Goal: Task Accomplishment & Management: Manage account settings

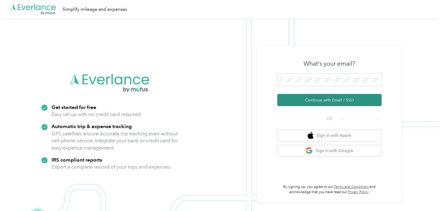
click at [316, 101] on button "Continue with Email / SSO" at bounding box center [329, 100] width 104 height 12
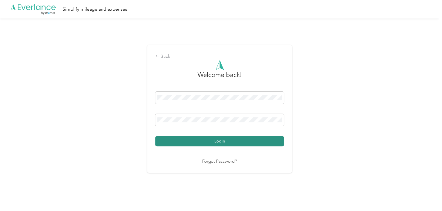
click at [220, 142] on button "Login" at bounding box center [219, 141] width 128 height 10
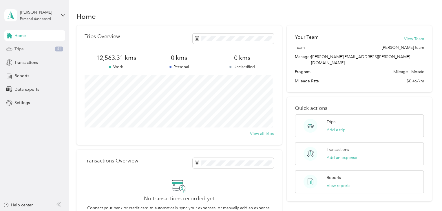
click at [18, 47] on span "Trips" at bounding box center [18, 49] width 9 height 6
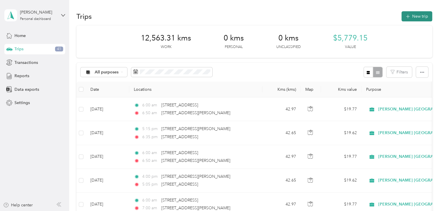
click at [410, 16] on button "New trip" at bounding box center [416, 16] width 31 height 10
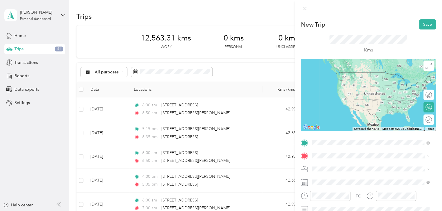
click at [339, 73] on span "[STREET_ADDRESS]" at bounding box center [341, 72] width 37 height 5
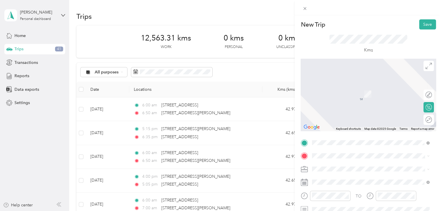
click at [341, 85] on span "[STREET_ADDRESS][PERSON_NAME][PERSON_NAME]" at bounding box center [373, 82] width 101 height 5
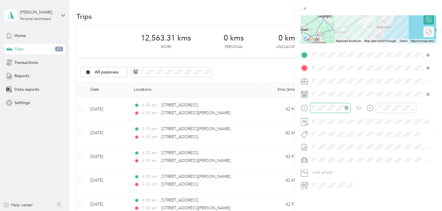
scroll to position [424, 0]
click at [318, 148] on div "07" at bounding box center [318, 148] width 14 height 8
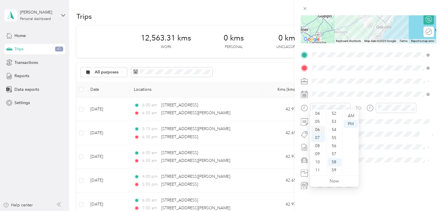
click at [316, 131] on div "06" at bounding box center [318, 130] width 14 height 8
click at [335, 156] on div "10" at bounding box center [334, 156] width 14 height 8
click at [349, 116] on div "AM" at bounding box center [351, 116] width 14 height 8
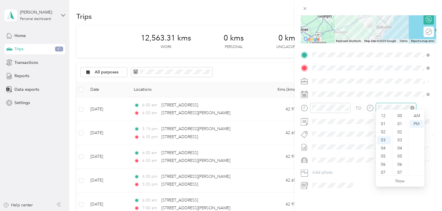
scroll to position [424, 0]
click at [385, 142] on div "06" at bounding box center [384, 140] width 14 height 8
click at [382, 137] on div "07" at bounding box center [384, 138] width 14 height 8
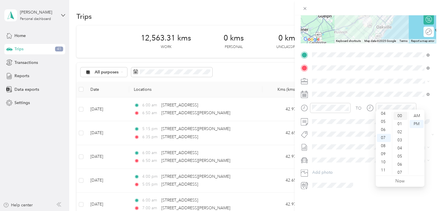
click at [399, 116] on div "00" at bounding box center [400, 116] width 14 height 8
click at [419, 114] on div "AM" at bounding box center [416, 116] width 14 height 8
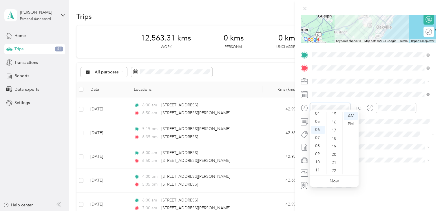
scroll to position [124, 0]
click at [333, 154] on div "20" at bounding box center [334, 154] width 14 height 8
click at [325, 93] on span "Metro On" at bounding box center [325, 93] width 15 height 5
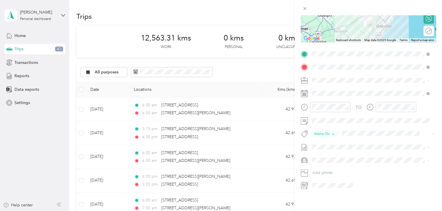
click at [321, 161] on span "[DATE]" at bounding box center [318, 162] width 13 height 6
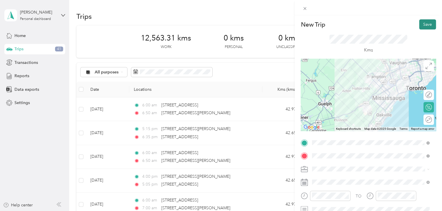
click at [423, 21] on button "Save" at bounding box center [427, 24] width 17 height 10
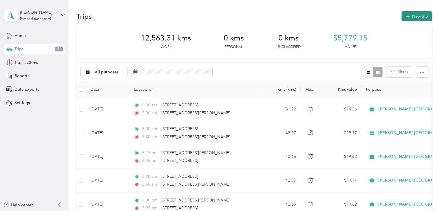
click at [421, 14] on button "New trip" at bounding box center [416, 16] width 31 height 10
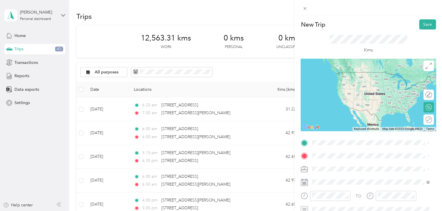
click at [336, 78] on li "[STREET_ADDRESS][PERSON_NAME][PERSON_NAME]" at bounding box center [370, 72] width 121 height 12
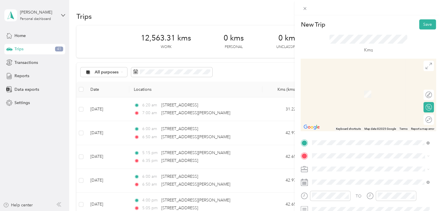
click at [336, 85] on span "[STREET_ADDRESS]" at bounding box center [341, 82] width 37 height 5
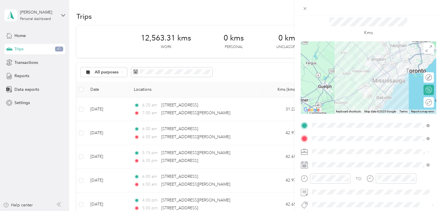
scroll to position [17, 0]
click at [423, 78] on div at bounding box center [425, 78] width 12 height 6
click at [425, 47] on icon at bounding box center [428, 48] width 6 height 6
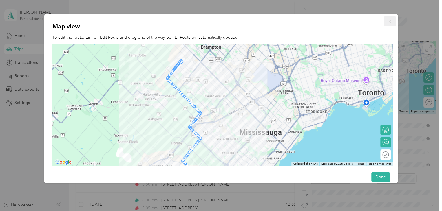
click at [387, 21] on icon "button" at bounding box center [389, 21] width 4 height 4
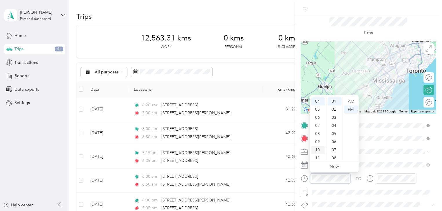
scroll to position [0, 0]
click at [317, 100] on div "12" at bounding box center [318, 102] width 14 height 8
click at [332, 112] on div "30" at bounding box center [334, 110] width 14 height 8
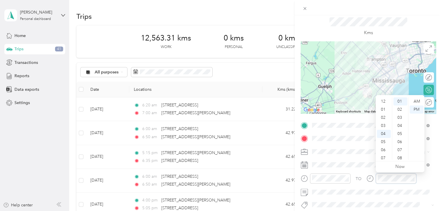
scroll to position [0, 0]
click at [383, 108] on div "01" at bounding box center [384, 110] width 14 height 8
click at [398, 110] on div "20" at bounding box center [400, 110] width 14 height 8
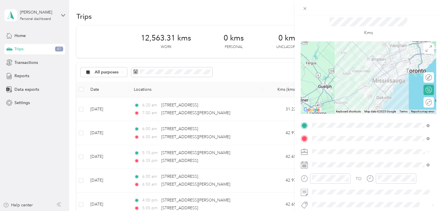
click at [324, 169] on button "Metro On" at bounding box center [325, 166] width 23 height 7
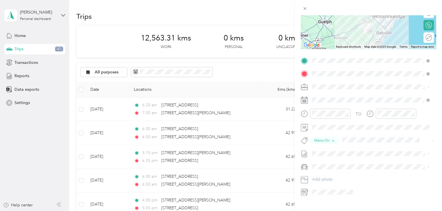
scroll to position [89, 0]
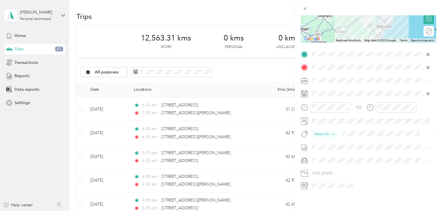
click at [324, 165] on span "[DATE]" at bounding box center [318, 164] width 13 height 6
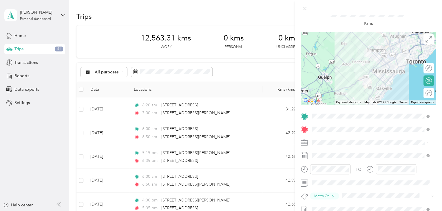
scroll to position [0, 0]
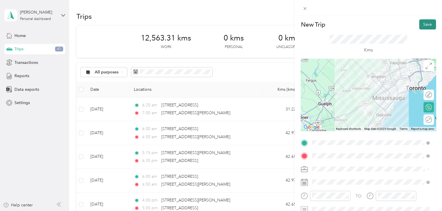
click at [421, 22] on button "Save" at bounding box center [427, 24] width 17 height 10
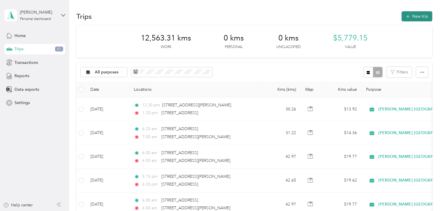
click at [413, 18] on button "New trip" at bounding box center [416, 16] width 31 height 10
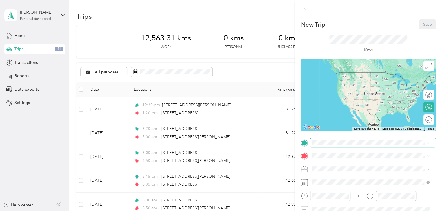
click at [311, 140] on span at bounding box center [373, 142] width 126 height 9
click at [337, 72] on span "[STREET_ADDRESS]" at bounding box center [341, 69] width 37 height 5
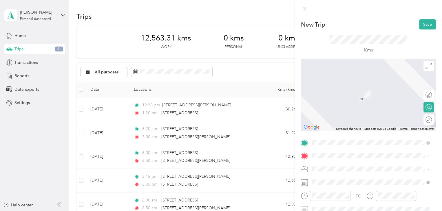
click at [335, 83] on span "[STREET_ADDRESS][PERSON_NAME]" at bounding box center [357, 83] width 69 height 5
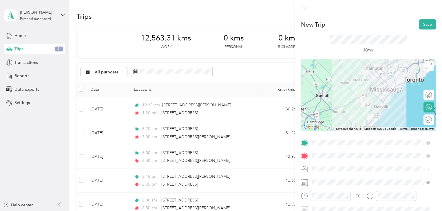
click at [425, 69] on icon at bounding box center [428, 66] width 6 height 6
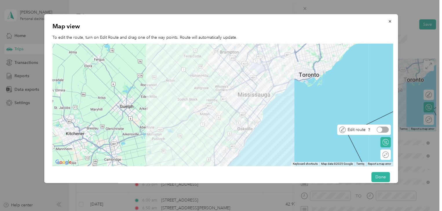
click at [386, 130] on div at bounding box center [382, 130] width 12 height 6
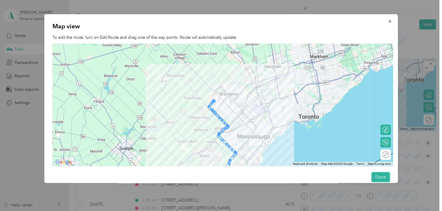
drag, startPoint x: 290, startPoint y: 101, endPoint x: 290, endPoint y: 144, distance: 42.5
click at [290, 144] on div at bounding box center [222, 105] width 340 height 122
drag, startPoint x: 209, startPoint y: 105, endPoint x: 214, endPoint y: 88, distance: 17.6
drag, startPoint x: 240, startPoint y: 114, endPoint x: 257, endPoint y: 127, distance: 21.7
drag, startPoint x: 247, startPoint y: 122, endPoint x: 257, endPoint y: 127, distance: 11.8
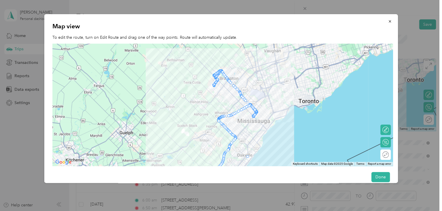
drag, startPoint x: 219, startPoint y: 137, endPoint x: 248, endPoint y: 158, distance: 34.9
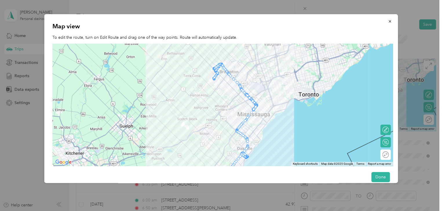
click at [248, 158] on div at bounding box center [246, 157] width 3 height 3
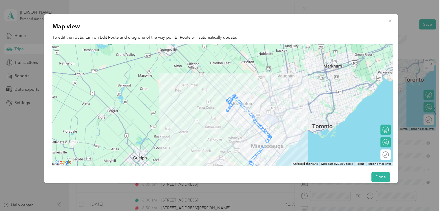
drag, startPoint x: 295, startPoint y: 100, endPoint x: 310, endPoint y: 131, distance: 33.9
click at [310, 131] on div at bounding box center [222, 105] width 340 height 122
click at [387, 21] on icon "button" at bounding box center [389, 21] width 4 height 4
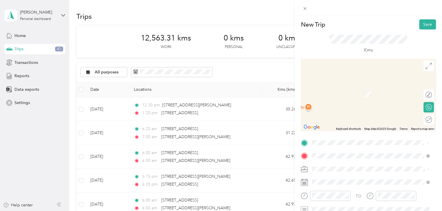
click at [331, 78] on span "[STREET_ADDRESS]" at bounding box center [341, 78] width 37 height 5
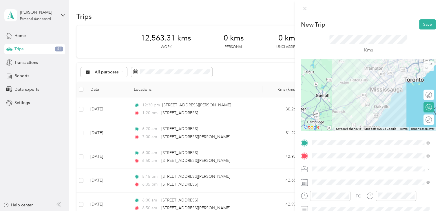
click at [425, 65] on icon at bounding box center [428, 66] width 6 height 6
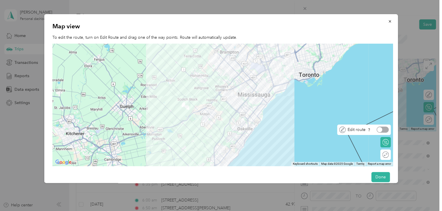
click at [385, 129] on div at bounding box center [382, 130] width 12 height 6
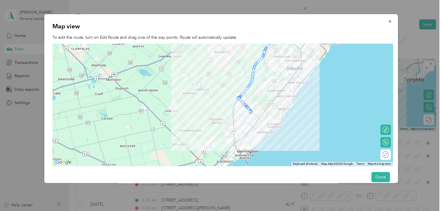
drag, startPoint x: 193, startPoint y: 90, endPoint x: 273, endPoint y: 3, distance: 118.6
click at [273, 211] on div "New Trip Save This trip cannot be edited because it is either under review, app…" at bounding box center [219, 211] width 439 height 0
drag, startPoint x: 238, startPoint y: 98, endPoint x: 260, endPoint y: 117, distance: 28.9
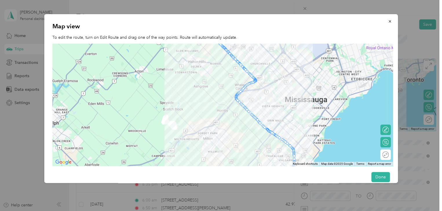
drag, startPoint x: 322, startPoint y: 54, endPoint x: 315, endPoint y: 154, distance: 100.6
click at [315, 154] on div at bounding box center [222, 105] width 340 height 122
drag, startPoint x: 271, startPoint y: 132, endPoint x: 285, endPoint y: 114, distance: 22.6
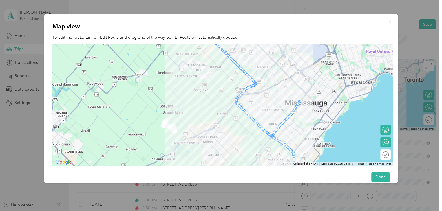
drag, startPoint x: 239, startPoint y: 92, endPoint x: 288, endPoint y: 57, distance: 60.2
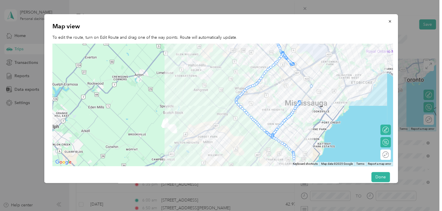
drag, startPoint x: 235, startPoint y: 102, endPoint x: 311, endPoint y: 85, distance: 77.2
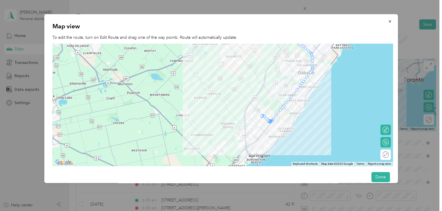
drag, startPoint x: 329, startPoint y: 73, endPoint x: 346, endPoint y: -25, distance: 99.4
click at [346, 0] on html "[PERSON_NAME] Personal dashboard Home Trips 41 Transactions Reports Data export…" at bounding box center [219, 105] width 439 height 211
click at [387, 20] on icon "button" at bounding box center [389, 21] width 4 height 4
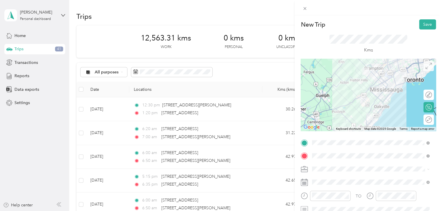
click at [423, 69] on span at bounding box center [428, 66] width 10 height 10
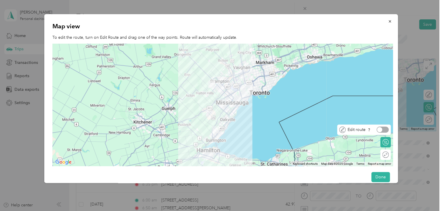
click at [387, 132] on div at bounding box center [382, 130] width 12 height 6
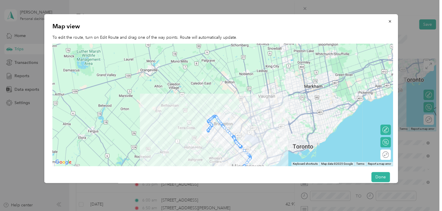
drag, startPoint x: 112, startPoint y: 70, endPoint x: 246, endPoint y: 121, distance: 143.8
click at [246, 121] on div at bounding box center [222, 105] width 340 height 122
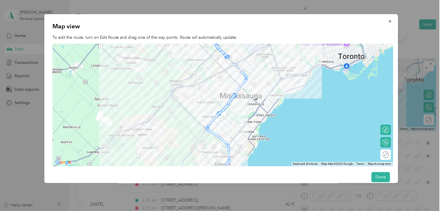
drag, startPoint x: 236, startPoint y: 130, endPoint x: 228, endPoint y: 13, distance: 117.5
click at [228, 211] on div "New Trip Save This trip cannot be edited because it is either under review, app…" at bounding box center [219, 211] width 439 height 0
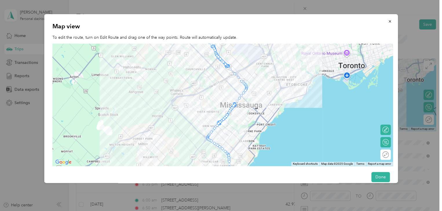
drag, startPoint x: 271, startPoint y: 118, endPoint x: 271, endPoint y: 126, distance: 8.7
click at [271, 126] on div at bounding box center [222, 105] width 340 height 122
click at [388, 22] on icon "button" at bounding box center [389, 21] width 2 height 2
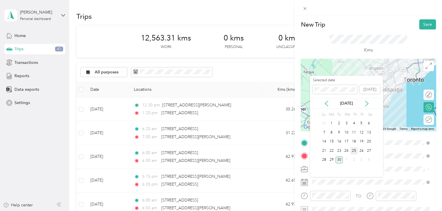
click at [353, 150] on div "25" at bounding box center [354, 150] width 8 height 7
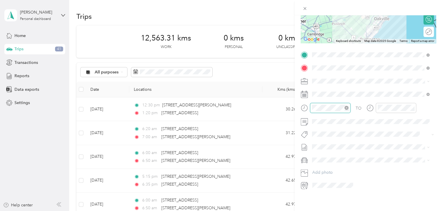
scroll to position [73, 0]
click at [316, 134] on div "06" at bounding box center [318, 134] width 14 height 8
click at [333, 126] on div "10" at bounding box center [334, 126] width 14 height 8
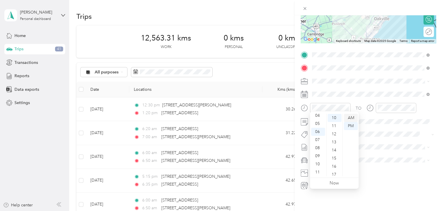
click at [352, 118] on div "AM" at bounding box center [351, 118] width 14 height 8
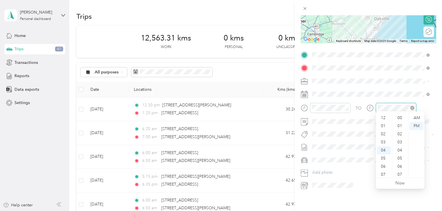
scroll to position [32, 0]
click at [383, 140] on div "07" at bounding box center [384, 142] width 14 height 8
click at [400, 117] on div "00" at bounding box center [400, 118] width 14 height 8
click at [419, 118] on div "AM" at bounding box center [416, 118] width 14 height 8
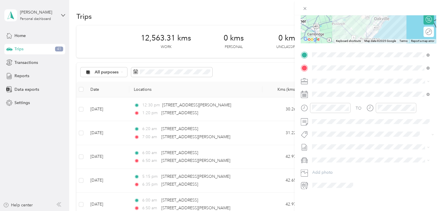
click at [322, 93] on span "Metro On" at bounding box center [325, 93] width 15 height 5
click at [323, 165] on li "[DATE] Draft" at bounding box center [370, 164] width 121 height 9
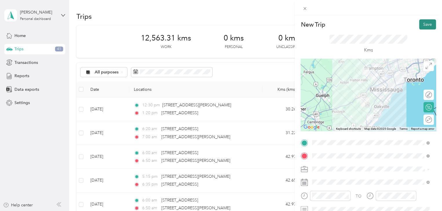
click at [423, 26] on button "Save" at bounding box center [427, 24] width 17 height 10
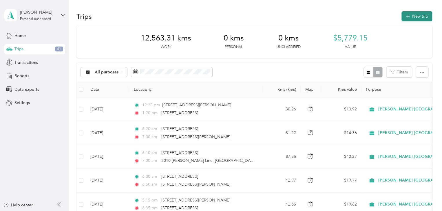
click at [421, 14] on button "New trip" at bounding box center [416, 16] width 31 height 10
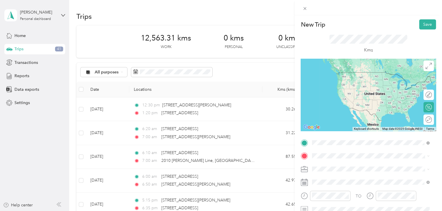
click at [330, 75] on span "[STREET_ADDRESS][PERSON_NAME]" at bounding box center [357, 72] width 69 height 5
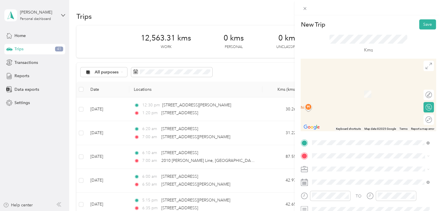
click at [334, 85] on span "[STREET_ADDRESS]" at bounding box center [341, 82] width 37 height 5
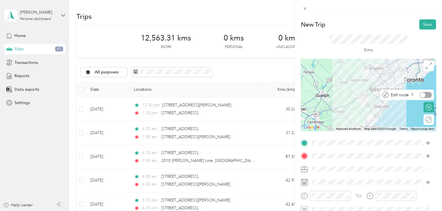
click at [425, 95] on div at bounding box center [425, 95] width 12 height 6
click at [425, 67] on icon at bounding box center [428, 66] width 6 height 6
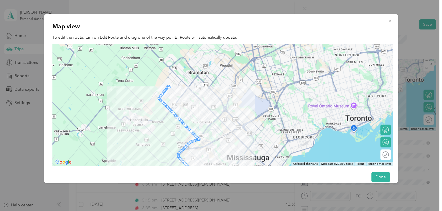
drag, startPoint x: 190, startPoint y: 60, endPoint x: 209, endPoint y: 107, distance: 50.5
click at [209, 107] on div at bounding box center [222, 105] width 340 height 122
drag, startPoint x: 158, startPoint y: 98, endPoint x: 197, endPoint y: 76, distance: 44.8
click at [132, 82] on div at bounding box center [222, 105] width 340 height 122
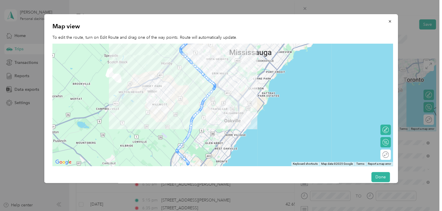
drag, startPoint x: 296, startPoint y: 123, endPoint x: 299, endPoint y: 17, distance: 106.2
click at [299, 17] on div "Map view To edit the route, turn on Edit Route and drag one of the way points. …" at bounding box center [220, 98] width 353 height 169
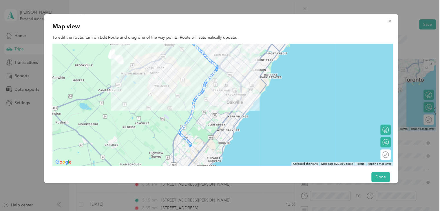
drag, startPoint x: 325, startPoint y: 114, endPoint x: 326, endPoint y: 94, distance: 20.0
click at [326, 94] on div at bounding box center [222, 105] width 340 height 122
drag, startPoint x: 186, startPoint y: 139, endPoint x: 201, endPoint y: 150, distance: 18.3
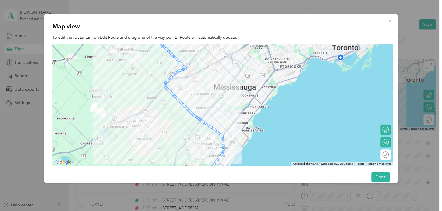
drag, startPoint x: 322, startPoint y: 88, endPoint x: 304, endPoint y: 142, distance: 56.8
click at [304, 142] on div at bounding box center [222, 105] width 340 height 122
click at [388, 21] on icon "button" at bounding box center [389, 21] width 2 height 2
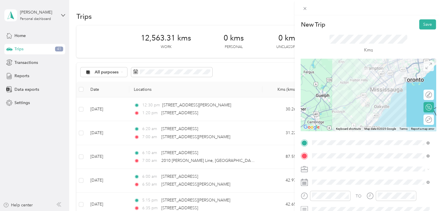
click at [425, 65] on icon at bounding box center [428, 66] width 6 height 6
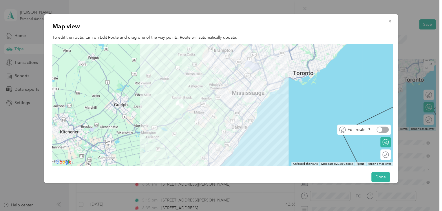
click at [388, 130] on div at bounding box center [382, 130] width 12 height 6
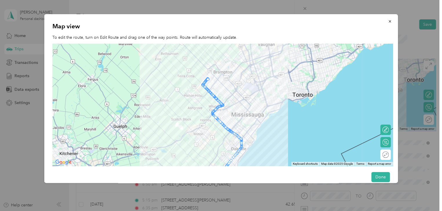
drag, startPoint x: 293, startPoint y: 104, endPoint x: 293, endPoint y: 126, distance: 22.0
click at [293, 126] on div at bounding box center [222, 105] width 340 height 122
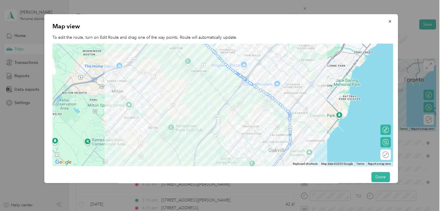
drag, startPoint x: 94, startPoint y: 61, endPoint x: 321, endPoint y: -1, distance: 235.6
click at [321, 0] on html "[PERSON_NAME] Personal dashboard Home Trips 41 Transactions Reports Data export…" at bounding box center [219, 105] width 439 height 211
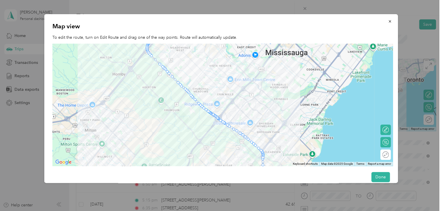
drag, startPoint x: 321, startPoint y: -1, endPoint x: 269, endPoint y: 103, distance: 116.0
click at [269, 103] on div at bounding box center [222, 105] width 340 height 122
drag, startPoint x: 179, startPoint y: 85, endPoint x: 262, endPoint y: 66, distance: 85.1
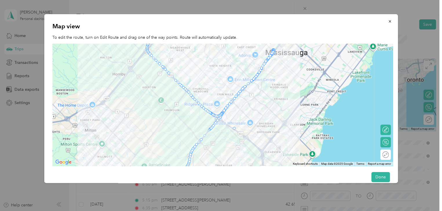
drag, startPoint x: 207, startPoint y: 132, endPoint x: 234, endPoint y: 128, distance: 26.8
click at [387, 21] on icon "button" at bounding box center [389, 21] width 4 height 4
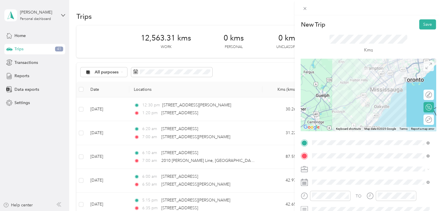
click at [425, 67] on icon at bounding box center [428, 66] width 6 height 6
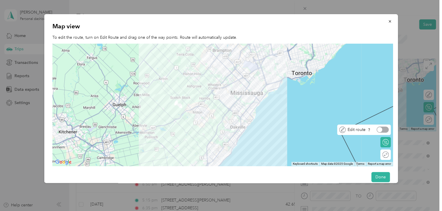
click at [382, 129] on div at bounding box center [379, 129] width 5 height 5
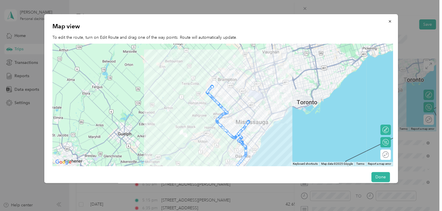
drag, startPoint x: 306, startPoint y: 109, endPoint x: 311, endPoint y: 139, distance: 30.0
drag, startPoint x: 285, startPoint y: 142, endPoint x: 263, endPoint y: 143, distance: 22.0
click at [263, 143] on div at bounding box center [222, 105] width 340 height 122
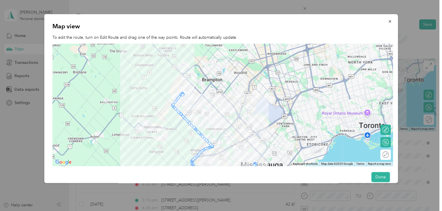
drag, startPoint x: 257, startPoint y: 80, endPoint x: 259, endPoint y: 106, distance: 26.1
click at [259, 106] on div at bounding box center [222, 105] width 340 height 122
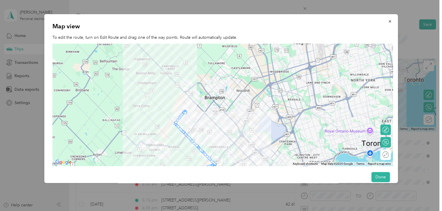
drag, startPoint x: 169, startPoint y: 121, endPoint x: 171, endPoint y: 138, distance: 17.6
click at [171, 138] on div at bounding box center [222, 105] width 340 height 122
drag, startPoint x: 175, startPoint y: 124, endPoint x: 186, endPoint y: 92, distance: 34.1
click at [186, 92] on div at bounding box center [186, 92] width 3 height 3
drag, startPoint x: 175, startPoint y: 124, endPoint x: 190, endPoint y: 87, distance: 39.4
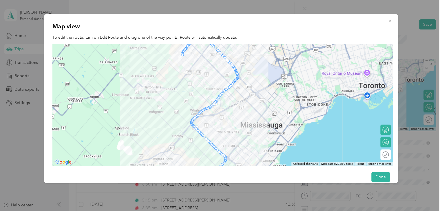
drag, startPoint x: 287, startPoint y: 113, endPoint x: 284, endPoint y: 54, distance: 59.1
click at [284, 54] on div at bounding box center [222, 105] width 340 height 122
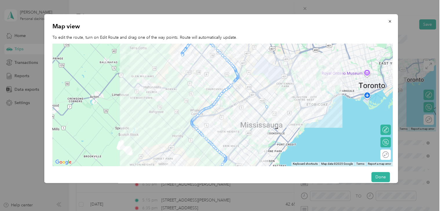
drag, startPoint x: 231, startPoint y: 84, endPoint x: 266, endPoint y: 106, distance: 41.0
drag, startPoint x: 243, startPoint y: 101, endPoint x: 264, endPoint y: 112, distance: 23.6
click at [388, 20] on icon "button" at bounding box center [389, 21] width 2 height 2
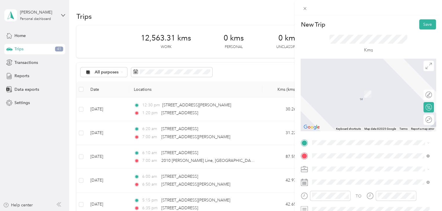
click at [330, 72] on span "[STREET_ADDRESS][PERSON_NAME]" at bounding box center [357, 69] width 69 height 5
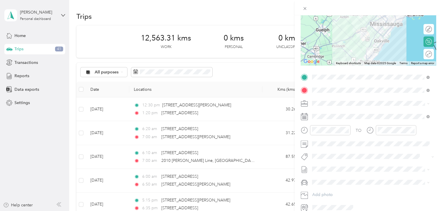
scroll to position [66, 0]
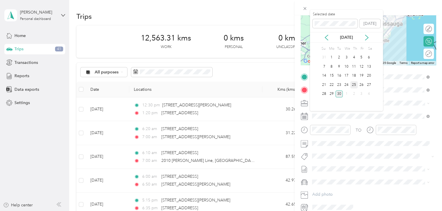
click at [354, 84] on div "25" at bounding box center [354, 84] width 8 height 7
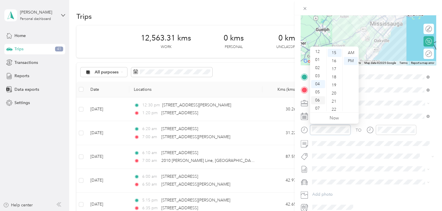
scroll to position [0, 0]
click at [317, 69] on div "02" at bounding box center [318, 69] width 14 height 8
click at [331, 71] on div "03" at bounding box center [334, 72] width 14 height 8
click at [331, 71] on div "05" at bounding box center [334, 69] width 14 height 8
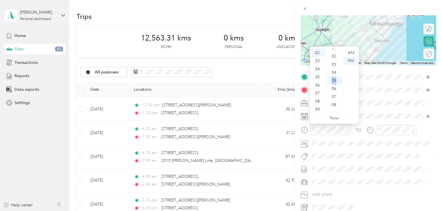
scroll to position [11, 0]
click at [334, 65] on div "03" at bounding box center [334, 67] width 14 height 8
click at [317, 69] on div "02" at bounding box center [318, 69] width 14 height 8
click at [335, 52] on div "00" at bounding box center [334, 53] width 14 height 8
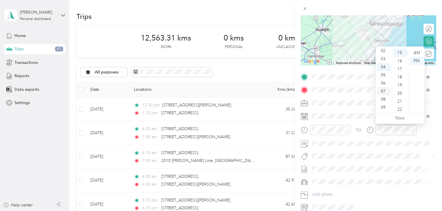
scroll to position [18, 0]
click at [385, 58] on div "03" at bounding box center [384, 59] width 14 height 8
click at [399, 53] on div "00" at bounding box center [400, 53] width 14 height 8
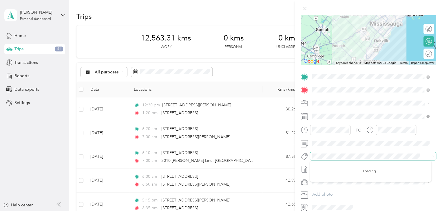
scroll to position [64, 0]
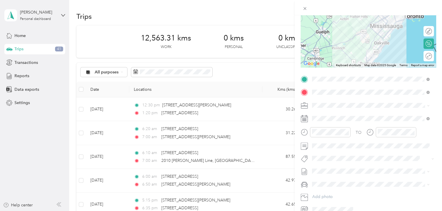
click at [329, 120] on span "Metro On" at bounding box center [325, 122] width 15 height 5
click at [320, 192] on li "[DATE] Draft" at bounding box center [370, 187] width 121 height 9
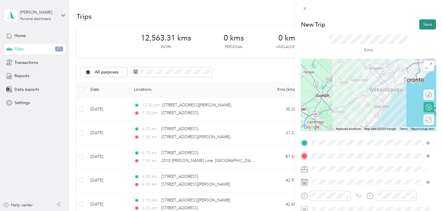
click at [422, 22] on button "Save" at bounding box center [427, 24] width 17 height 10
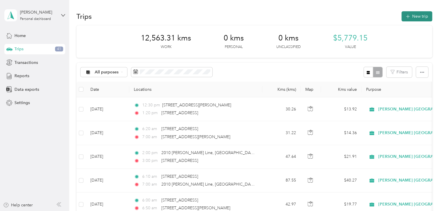
click at [420, 13] on button "New trip" at bounding box center [416, 16] width 31 height 10
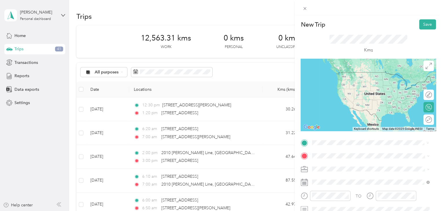
click at [340, 70] on span "[STREET_ADDRESS]" at bounding box center [341, 72] width 37 height 5
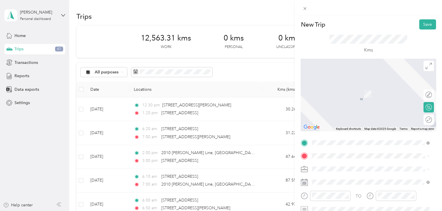
click at [335, 85] on span "530 Kerr Street Oakville, Ontario L6K 3C7, Canada" at bounding box center [357, 82] width 69 height 5
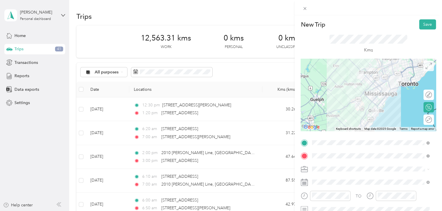
click at [427, 68] on icon at bounding box center [428, 66] width 6 height 6
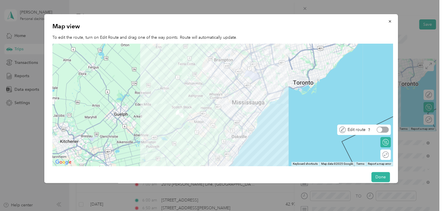
click at [388, 132] on div at bounding box center [382, 130] width 12 height 6
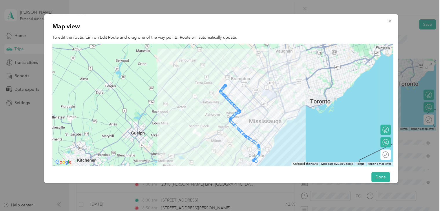
drag, startPoint x: 284, startPoint y: 116, endPoint x: 301, endPoint y: 136, distance: 26.1
click at [301, 136] on div at bounding box center [222, 105] width 340 height 122
drag, startPoint x: 222, startPoint y: 88, endPoint x: 227, endPoint y: 73, distance: 15.9
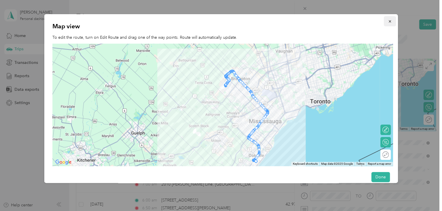
click at [387, 20] on icon "button" at bounding box center [389, 21] width 4 height 4
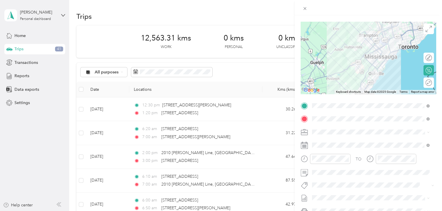
scroll to position [43, 0]
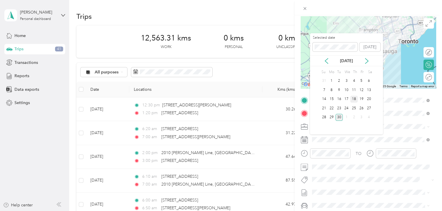
click at [354, 99] on div "18" at bounding box center [354, 99] width 8 height 7
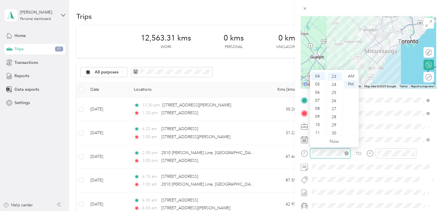
scroll to position [186, 0]
click at [316, 94] on div "06" at bounding box center [318, 93] width 14 height 8
click at [336, 111] on div "10" at bounding box center [334, 111] width 14 height 8
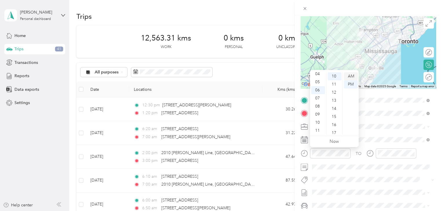
click at [350, 76] on div "AM" at bounding box center [351, 76] width 14 height 8
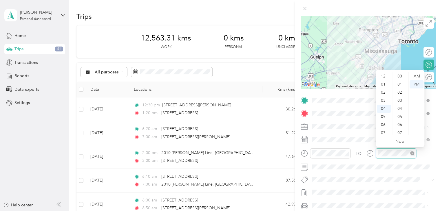
scroll to position [32, 0]
click at [383, 101] on div "07" at bounding box center [384, 101] width 14 height 8
click at [399, 74] on div "00" at bounding box center [400, 76] width 14 height 8
click at [417, 73] on div "AM" at bounding box center [416, 76] width 14 height 8
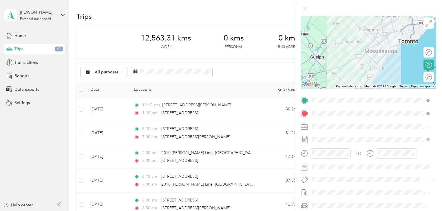
click at [322, 143] on span "Metro On" at bounding box center [325, 142] width 15 height 5
click at [318, 184] on li "[DATE] Draft" at bounding box center [370, 180] width 121 height 9
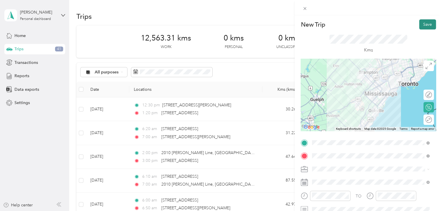
click at [420, 21] on button "Save" at bounding box center [427, 24] width 17 height 10
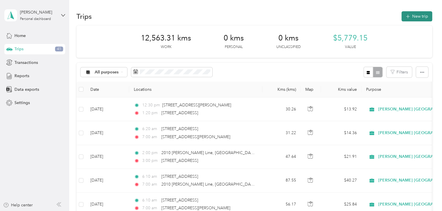
click at [420, 16] on button "New trip" at bounding box center [416, 16] width 31 height 10
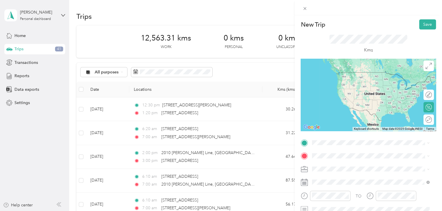
click at [333, 72] on span "530 Kerr Street Oakville, Ontario L6K 3C7, Canada" at bounding box center [357, 69] width 69 height 5
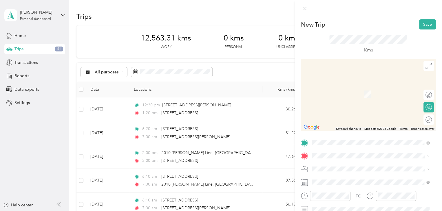
click at [338, 85] on span "[STREET_ADDRESS]" at bounding box center [341, 82] width 37 height 5
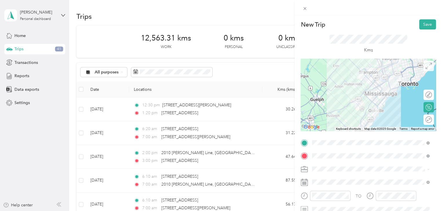
click at [425, 67] on icon at bounding box center [428, 66] width 6 height 6
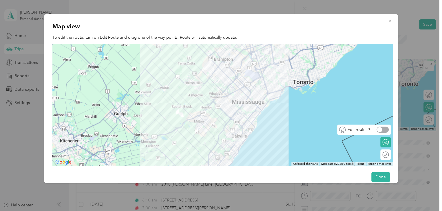
click at [387, 129] on div at bounding box center [382, 130] width 12 height 6
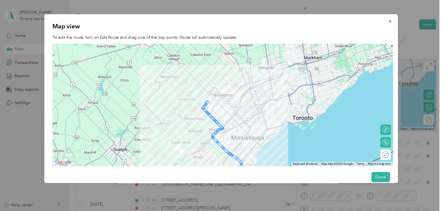
drag, startPoint x: 295, startPoint y: 77, endPoint x: 295, endPoint y: 114, distance: 36.8
click at [295, 114] on div at bounding box center [222, 105] width 340 height 122
drag, startPoint x: 204, startPoint y: 107, endPoint x: 209, endPoint y: 92, distance: 15.8
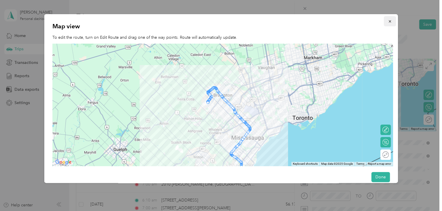
click at [388, 23] on icon "button" at bounding box center [389, 21] width 4 height 4
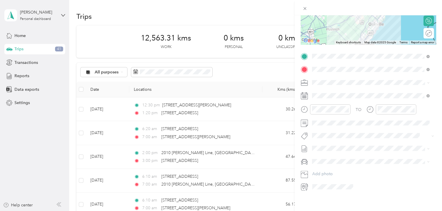
scroll to position [87, 0]
click at [354, 166] on div "18" at bounding box center [354, 166] width 8 height 7
click at [316, 178] on div "11" at bounding box center [318, 179] width 14 height 8
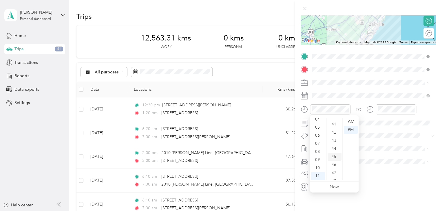
click at [333, 156] on div "45" at bounding box center [334, 157] width 14 height 8
click at [349, 120] on div "AM" at bounding box center [351, 122] width 14 height 8
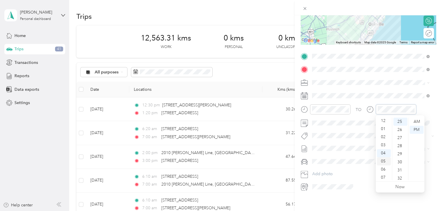
scroll to position [0, 0]
click at [383, 121] on div "12" at bounding box center [384, 122] width 14 height 8
click at [399, 174] on div "45" at bounding box center [400, 172] width 14 height 8
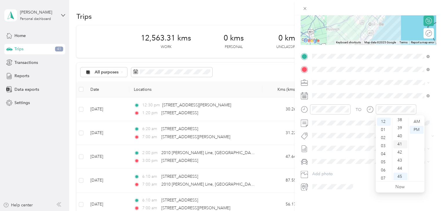
click at [398, 142] on div "41" at bounding box center [400, 144] width 14 height 8
click at [399, 126] on div "38" at bounding box center [400, 126] width 14 height 8
click at [400, 137] on div "40" at bounding box center [400, 138] width 14 height 8
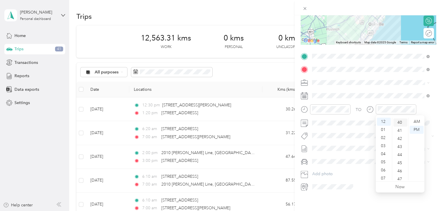
scroll to position [324, 0]
click at [324, 99] on span "Metro On" at bounding box center [325, 98] width 15 height 5
click at [323, 168] on span "[DATE]" at bounding box center [318, 168] width 13 height 6
click at [400, 126] on div "36" at bounding box center [400, 126] width 14 height 8
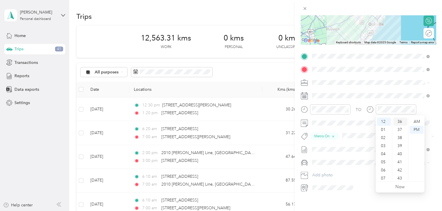
scroll to position [292, 0]
click at [433, 153] on form "New Trip Save This trip cannot be edited because it is either under review, app…" at bounding box center [367, 63] width 147 height 260
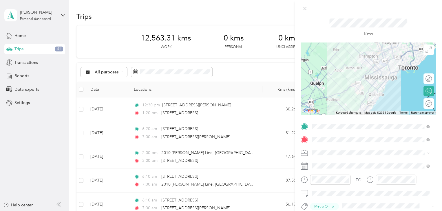
scroll to position [0, 0]
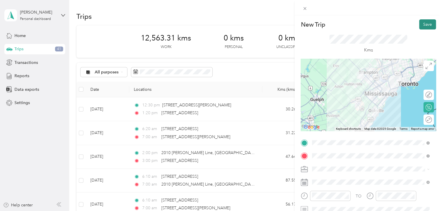
click at [425, 25] on button "Save" at bounding box center [427, 24] width 17 height 10
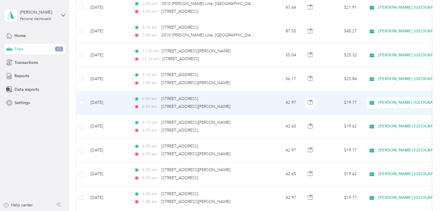
scroll to position [145, 0]
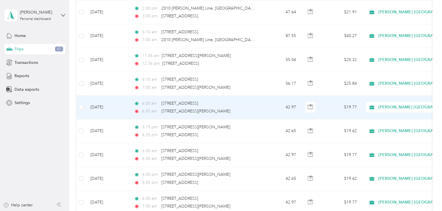
click at [256, 107] on td "6:00 am 58 Ridgemore Crescent, Brampton 6:50 am 2225 Erin Mills Parkway, Missis…" at bounding box center [195, 108] width 133 height 24
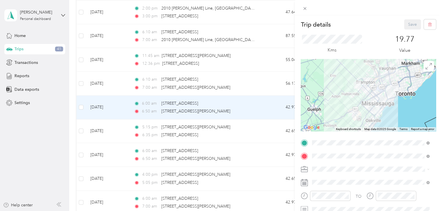
click at [394, 5] on div at bounding box center [367, 7] width 147 height 15
click at [304, 7] on icon at bounding box center [304, 8] width 5 height 5
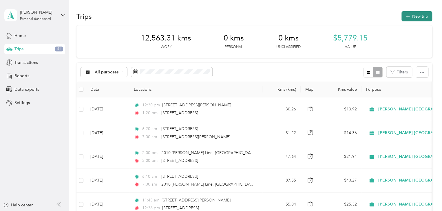
click at [418, 15] on button "New trip" at bounding box center [416, 16] width 31 height 10
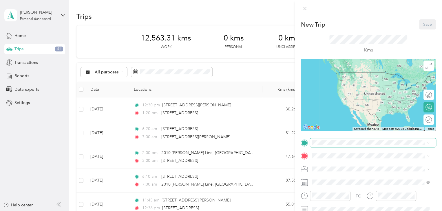
click at [315, 140] on span at bounding box center [373, 142] width 126 height 9
click at [329, 72] on span "2225 Erin Mills Parkway Mississauga, Ontario L5K 2S9, Canada" at bounding box center [357, 69] width 69 height 5
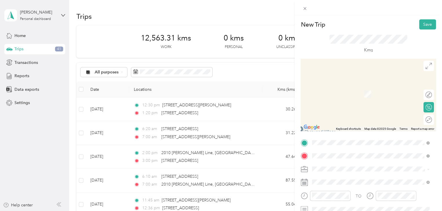
click at [333, 87] on span "[STREET_ADDRESS]" at bounding box center [341, 85] width 37 height 5
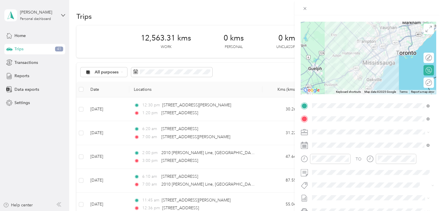
scroll to position [54, 0]
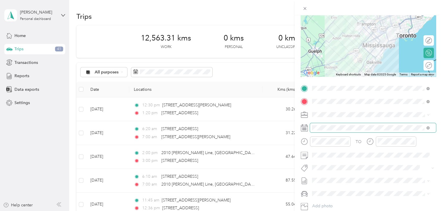
click at [329, 124] on span at bounding box center [373, 127] width 126 height 9
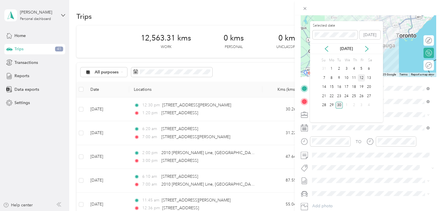
click at [360, 77] on div "12" at bounding box center [361, 77] width 8 height 7
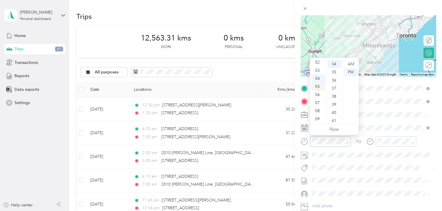
scroll to position [17, 0]
click at [317, 71] on div "03" at bounding box center [318, 71] width 14 height 8
click at [332, 76] on div "30" at bounding box center [334, 77] width 14 height 8
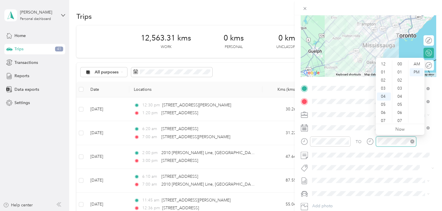
scroll to position [32, 0]
click at [381, 65] on div "04" at bounding box center [384, 64] width 14 height 8
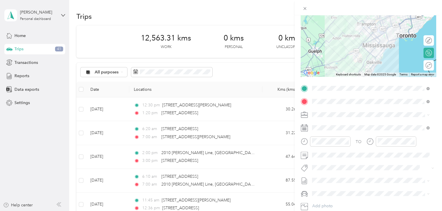
click at [321, 130] on span "Metro On" at bounding box center [325, 128] width 15 height 5
click at [324, 211] on div "New Trip Save This trip cannot be edited because it is either under review, app…" at bounding box center [219, 211] width 439 height 0
click at [335, 201] on li "[DATE] Draft" at bounding box center [370, 196] width 121 height 9
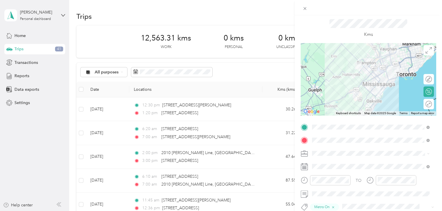
scroll to position [0, 0]
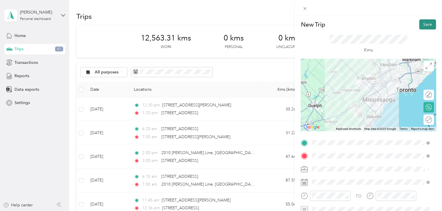
click at [421, 22] on button "Save" at bounding box center [427, 24] width 17 height 10
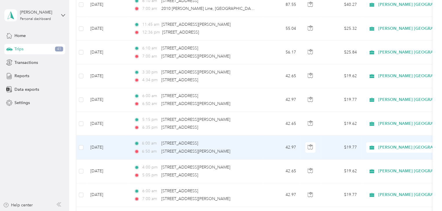
scroll to position [176, 0]
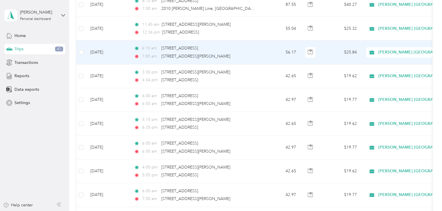
click at [101, 52] on td "Sep 18, 2025" at bounding box center [107, 53] width 43 height 24
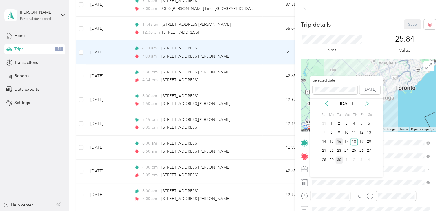
click at [338, 142] on div "16" at bounding box center [339, 141] width 8 height 7
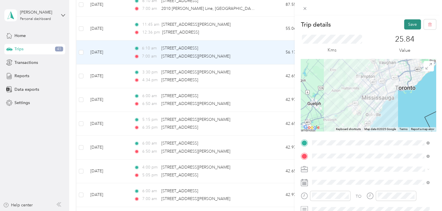
click at [411, 23] on button "Save" at bounding box center [412, 24] width 17 height 10
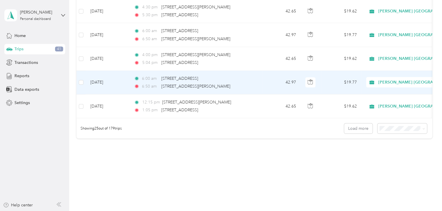
scroll to position [574, 0]
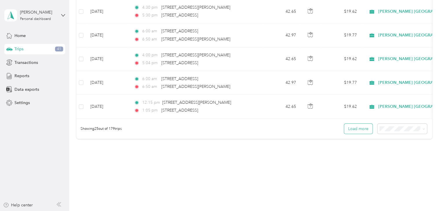
click at [351, 133] on button "Load more" at bounding box center [358, 129] width 28 height 10
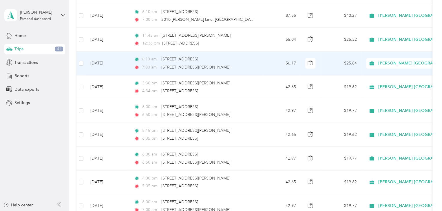
scroll to position [164, 0]
click at [101, 67] on td "Sep 16, 2025" at bounding box center [107, 64] width 43 height 24
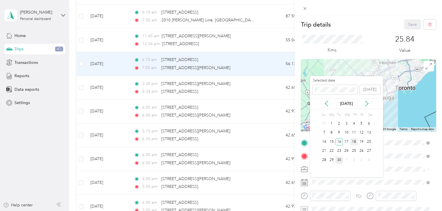
click at [354, 141] on div "18" at bounding box center [354, 141] width 8 height 7
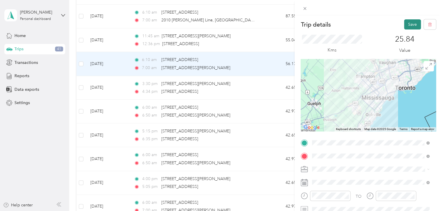
click at [412, 26] on button "Save" at bounding box center [412, 24] width 17 height 10
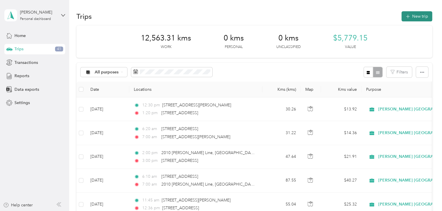
click at [415, 17] on button "New trip" at bounding box center [416, 16] width 31 height 10
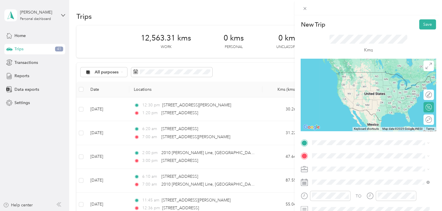
click at [342, 71] on span "[STREET_ADDRESS]" at bounding box center [341, 71] width 37 height 5
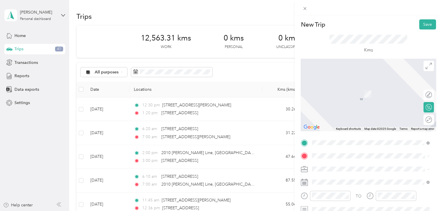
click at [336, 85] on span "500 Laurier Avenue Milton, Ontario L9T 4R3, Canada" at bounding box center [357, 82] width 69 height 5
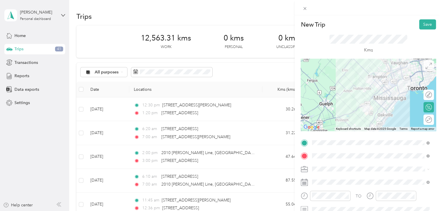
click at [425, 65] on icon at bounding box center [428, 66] width 6 height 6
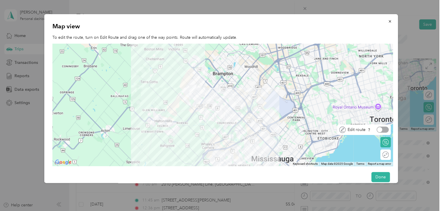
click at [385, 127] on div at bounding box center [382, 130] width 12 height 6
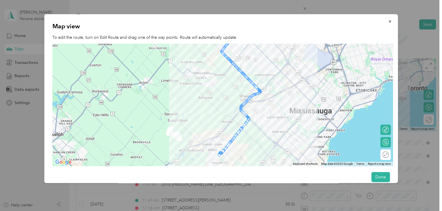
drag, startPoint x: 281, startPoint y: 110, endPoint x: 323, endPoint y: 57, distance: 67.6
click at [323, 57] on div at bounding box center [222, 105] width 340 height 122
drag, startPoint x: 224, startPoint y: 54, endPoint x: 217, endPoint y: 57, distance: 7.8
drag, startPoint x: 242, startPoint y: 113, endPoint x: 232, endPoint y: 117, distance: 11.0
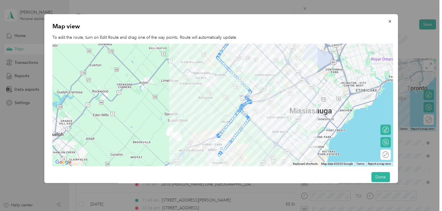
drag, startPoint x: 225, startPoint y: 151, endPoint x: 221, endPoint y: 148, distance: 3.9
click at [387, 22] on icon "button" at bounding box center [389, 21] width 4 height 4
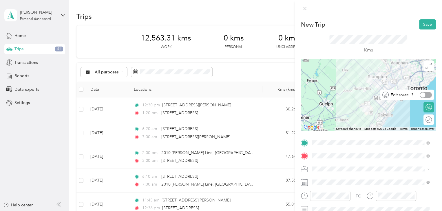
click at [426, 94] on div at bounding box center [425, 95] width 12 height 6
click at [425, 66] on icon at bounding box center [428, 66] width 6 height 6
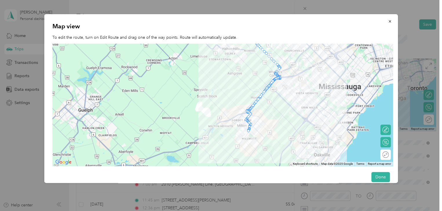
drag, startPoint x: 284, startPoint y: 115, endPoint x: 331, endPoint y: 69, distance: 66.3
click at [331, 69] on div at bounding box center [222, 105] width 340 height 122
click at [277, 71] on div at bounding box center [275, 72] width 3 height 3
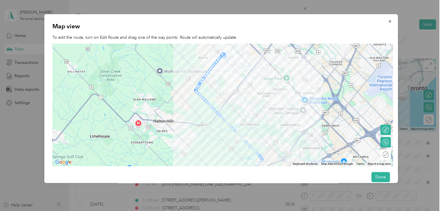
drag, startPoint x: 236, startPoint y: 79, endPoint x: 216, endPoint y: 175, distance: 98.0
click at [216, 175] on div "Map view To edit the route, turn on Edit Route and drag one of the way points. …" at bounding box center [220, 98] width 353 height 169
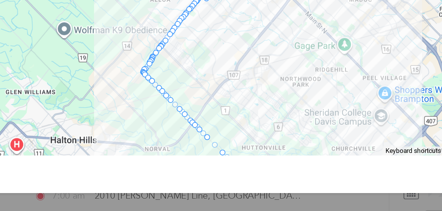
drag, startPoint x: 224, startPoint y: 136, endPoint x: 212, endPoint y: 183, distance: 49.0
click at [212, 211] on div "New Trip Save This trip cannot be edited because it is either under review, app…" at bounding box center [219, 211] width 439 height 0
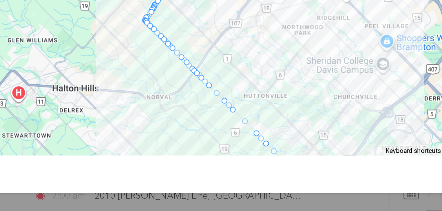
drag, startPoint x: 258, startPoint y: 150, endPoint x: 261, endPoint y: 104, distance: 46.1
click at [261, 104] on div at bounding box center [222, 105] width 340 height 122
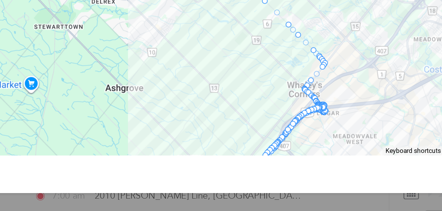
drag, startPoint x: 256, startPoint y: 126, endPoint x: 268, endPoint y: 85, distance: 43.3
click at [268, 85] on div at bounding box center [222, 105] width 340 height 122
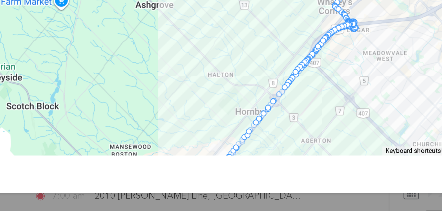
drag, startPoint x: 244, startPoint y: 123, endPoint x: 215, endPoint y: 197, distance: 79.9
click at [215, 211] on div "New Trip Save This trip cannot be edited because it is either under review, app…" at bounding box center [219, 211] width 439 height 0
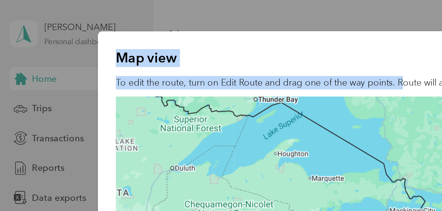
drag, startPoint x: 179, startPoint y: 32, endPoint x: 38, endPoint y: 21, distance: 140.8
click at [38, 211] on div "New Trip Save This trip cannot be edited because it is either under review, app…" at bounding box center [219, 211] width 439 height 0
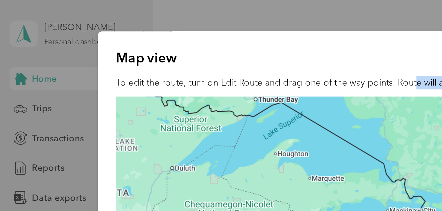
drag, startPoint x: 186, startPoint y: 31, endPoint x: 127, endPoint y: 46, distance: 60.3
click at [127, 46] on div "Map view To edit the route, turn on Edit Route and drag one of the way points. …" at bounding box center [220, 98] width 353 height 169
click at [20, 49] on div at bounding box center [221, 105] width 442 height 211
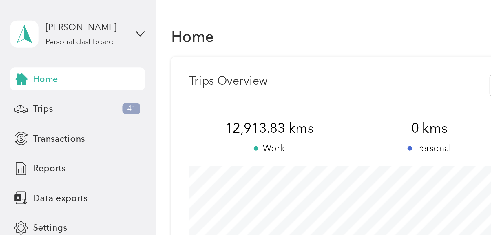
drag, startPoint x: 197, startPoint y: 0, endPoint x: 130, endPoint y: 14, distance: 68.8
click at [130, 14] on div "New Trip Save This trip cannot be edited because it is either under review, app…" at bounding box center [245, 117] width 491 height 235
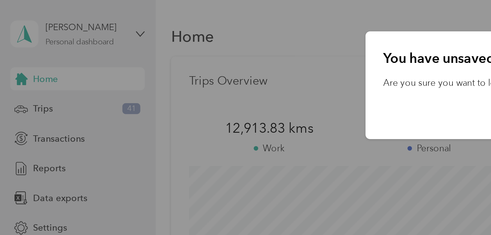
drag, startPoint x: 168, startPoint y: 27, endPoint x: 54, endPoint y: 43, distance: 115.1
click at [54, 211] on div "New Trip Save This trip cannot be edited because it is either under review, app…" at bounding box center [244, 235] width 488 height 0
click at [16, 47] on div at bounding box center [245, 117] width 491 height 235
click at [23, 33] on div at bounding box center [245, 117] width 491 height 235
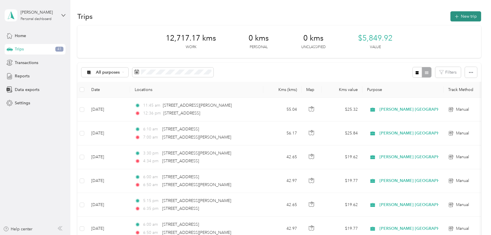
click at [468, 14] on button "New trip" at bounding box center [465, 16] width 31 height 10
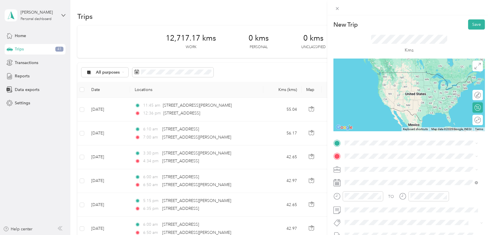
click at [368, 164] on span "[STREET_ADDRESS]" at bounding box center [373, 161] width 37 height 5
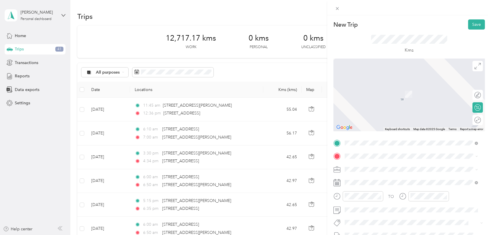
click at [363, 85] on span "500 Laurier Avenue Milton, Ontario L9T 4R3, Canada" at bounding box center [389, 82] width 69 height 5
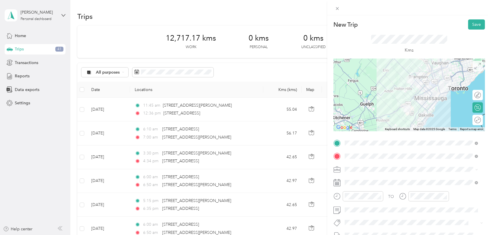
click at [474, 64] on icon at bounding box center [477, 66] width 6 height 6
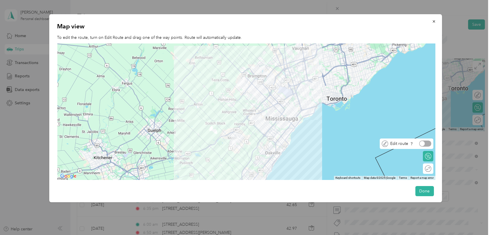
click at [427, 143] on div at bounding box center [425, 143] width 12 height 6
click at [427, 144] on div at bounding box center [427, 143] width 5 height 5
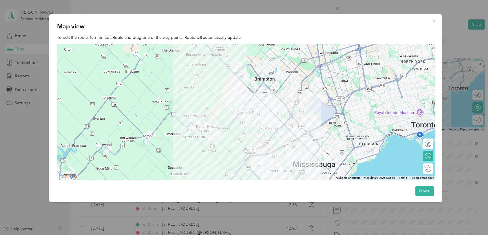
drag, startPoint x: 176, startPoint y: 127, endPoint x: 265, endPoint y: 172, distance: 99.5
click at [265, 172] on div at bounding box center [246, 112] width 378 height 136
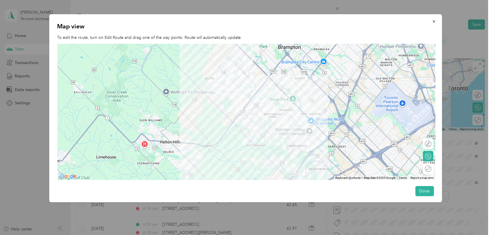
drag, startPoint x: 269, startPoint y: 73, endPoint x: 294, endPoint y: 134, distance: 66.7
click at [294, 134] on div at bounding box center [246, 112] width 378 height 136
click at [427, 142] on div at bounding box center [425, 143] width 12 height 6
drag, startPoint x: 214, startPoint y: 103, endPoint x: 190, endPoint y: 120, distance: 29.6
click at [432, 21] on icon "button" at bounding box center [434, 21] width 4 height 4
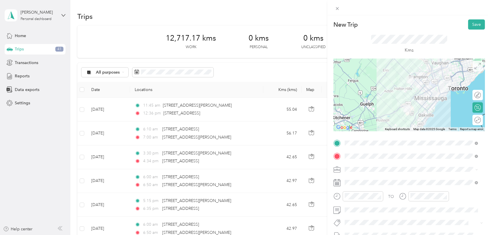
click at [474, 63] on icon at bounding box center [477, 66] width 6 height 6
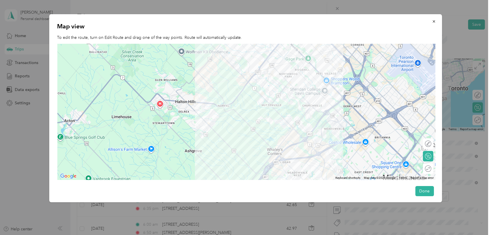
drag, startPoint x: 86, startPoint y: 75, endPoint x: 341, endPoint y: 189, distance: 279.2
click at [341, 189] on div "Map view To edit the route, turn on Edit Route and drag one of the way points. …" at bounding box center [245, 108] width 392 height 188
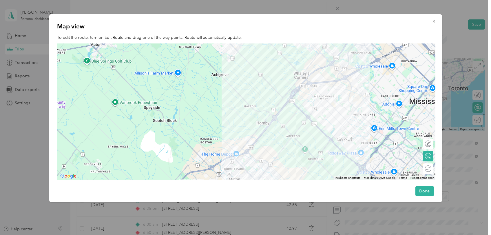
drag, startPoint x: 340, startPoint y: 158, endPoint x: 367, endPoint y: 81, distance: 81.8
click at [367, 81] on div at bounding box center [246, 112] width 378 height 136
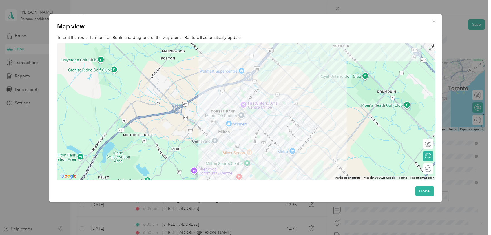
drag, startPoint x: 248, startPoint y: 153, endPoint x: 370, endPoint y: 37, distance: 168.9
click at [370, 37] on div "Map view To edit the route, turn on Edit Route and drag one of the way points. …" at bounding box center [245, 108] width 392 height 188
click at [432, 21] on icon "button" at bounding box center [433, 21] width 2 height 2
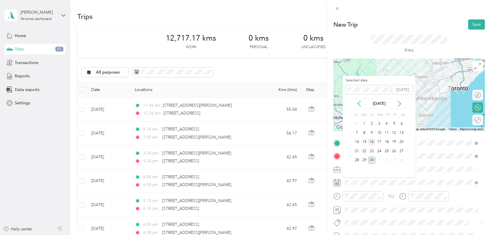
click at [373, 142] on div "16" at bounding box center [372, 141] width 8 height 7
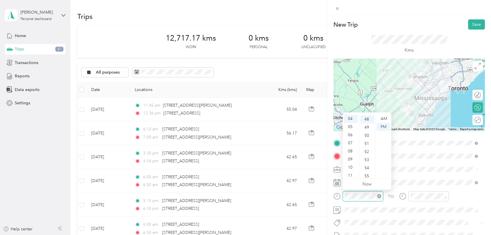
scroll to position [389, 0]
click at [348, 135] on div "06" at bounding box center [351, 135] width 14 height 8
click at [367, 130] on div "20" at bounding box center [367, 132] width 14 height 8
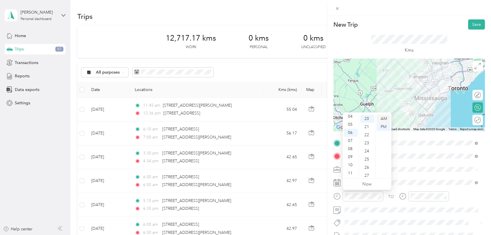
click at [383, 117] on div "AM" at bounding box center [383, 119] width 14 height 8
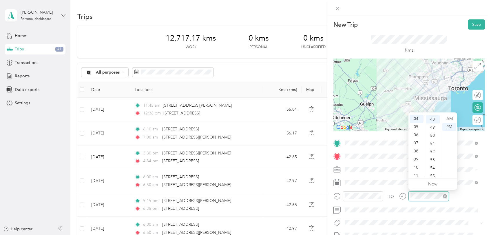
scroll to position [389, 0]
click at [414, 143] on div "07" at bounding box center [416, 143] width 14 height 8
click at [433, 119] on div "00" at bounding box center [433, 119] width 14 height 8
click at [449, 120] on div "AM" at bounding box center [449, 119] width 14 height 8
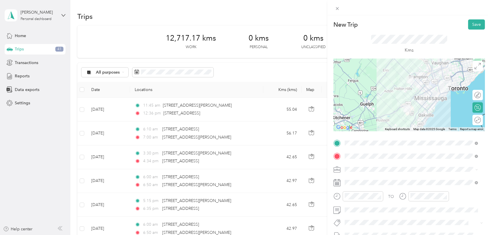
click at [366, 187] on div "Metro On" at bounding box center [410, 183] width 129 height 7
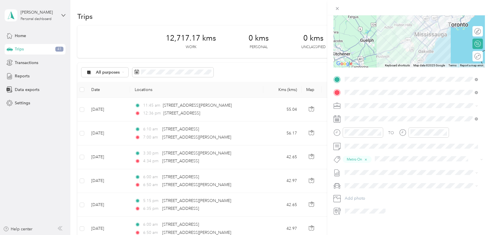
scroll to position [64, 0]
click at [357, 191] on span "[DATE]" at bounding box center [350, 191] width 13 height 6
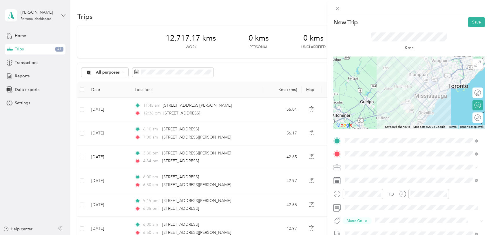
scroll to position [2, 0]
click at [474, 66] on icon at bounding box center [477, 63] width 6 height 6
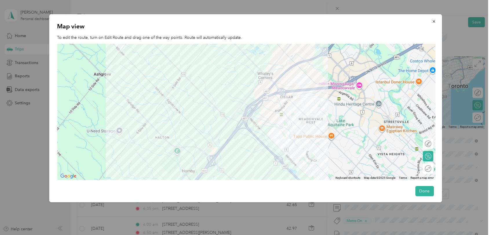
drag, startPoint x: 89, startPoint y: 82, endPoint x: 290, endPoint y: 29, distance: 207.9
click at [290, 29] on div "Map view To edit the route, turn on Edit Route and drag one of the way points. …" at bounding box center [245, 108] width 392 height 188
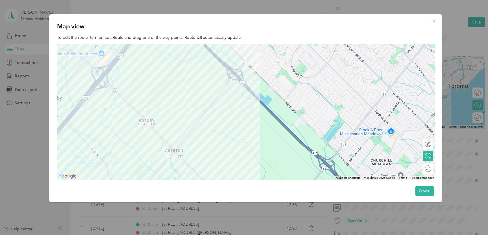
drag, startPoint x: 282, startPoint y: 146, endPoint x: 251, endPoint y: 18, distance: 131.3
click at [251, 18] on div "Map view To edit the route, turn on Edit Route and drag one of the way points. …" at bounding box center [245, 108] width 392 height 188
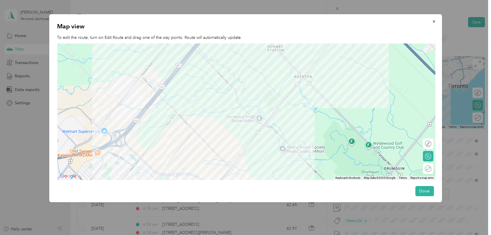
drag, startPoint x: 220, startPoint y: 123, endPoint x: 349, endPoint y: 49, distance: 149.1
click at [349, 49] on div at bounding box center [246, 112] width 378 height 136
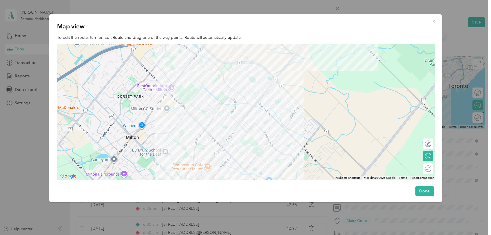
drag, startPoint x: 218, startPoint y: 150, endPoint x: 281, endPoint y: 37, distance: 128.9
click at [281, 37] on div "Map view To edit the route, turn on Edit Route and drag one of the way points. …" at bounding box center [245, 108] width 392 height 188
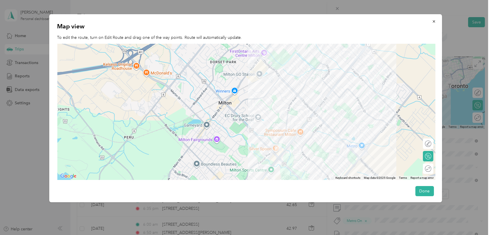
drag, startPoint x: 219, startPoint y: 118, endPoint x: 313, endPoint y: 84, distance: 100.5
click at [313, 84] on div at bounding box center [246, 112] width 378 height 136
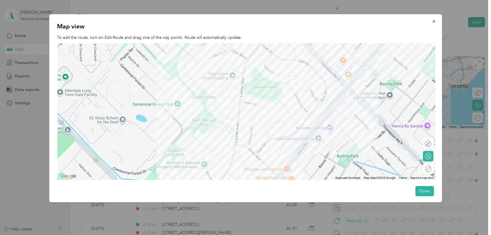
drag, startPoint x: 249, startPoint y: 151, endPoint x: 276, endPoint y: 38, distance: 115.8
click at [276, 38] on div "Map view To edit the route, turn on Edit Route and drag one of the way points. …" at bounding box center [245, 108] width 392 height 188
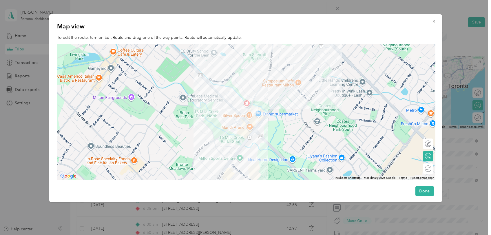
drag, startPoint x: 267, startPoint y: 105, endPoint x: 288, endPoint y: 45, distance: 63.8
click at [288, 45] on div at bounding box center [246, 112] width 378 height 136
click at [271, 67] on div at bounding box center [246, 112] width 378 height 136
click at [431, 145] on div at bounding box center [425, 143] width 12 height 6
drag, startPoint x: 272, startPoint y: 67, endPoint x: 285, endPoint y: 92, distance: 28.6
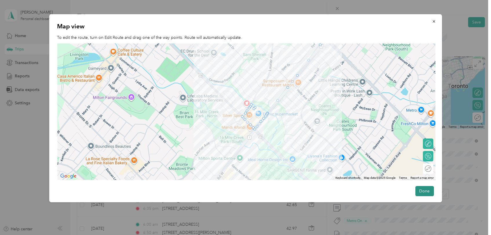
click at [419, 191] on button "Done" at bounding box center [424, 191] width 19 height 10
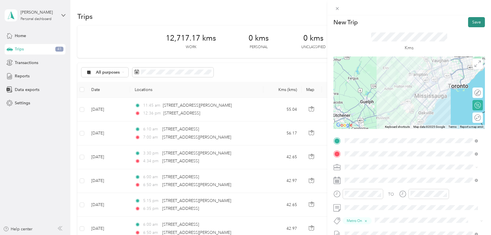
click at [475, 21] on button "Save" at bounding box center [476, 22] width 17 height 10
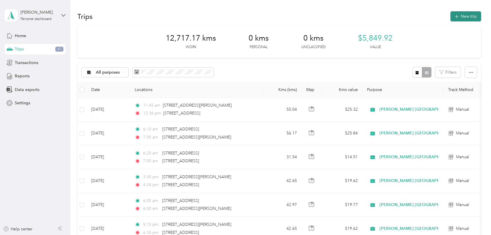
click at [467, 13] on button "New trip" at bounding box center [465, 16] width 31 height 10
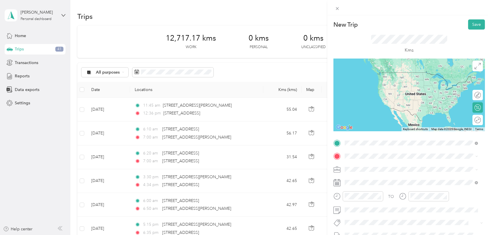
click at [367, 166] on span "500 Laurier Avenue Milton, Ontario L9T 4R3, Canada" at bounding box center [389, 163] width 69 height 5
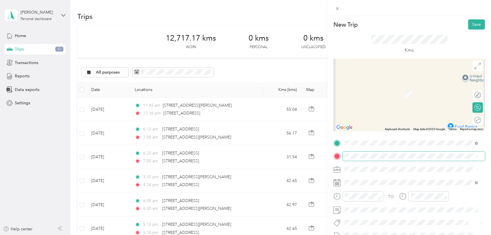
click at [352, 151] on span at bounding box center [413, 155] width 142 height 9
click at [367, 84] on span "[STREET_ADDRESS]" at bounding box center [373, 85] width 37 height 5
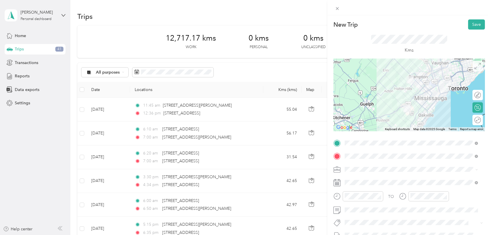
click at [475, 66] on span at bounding box center [477, 66] width 10 height 10
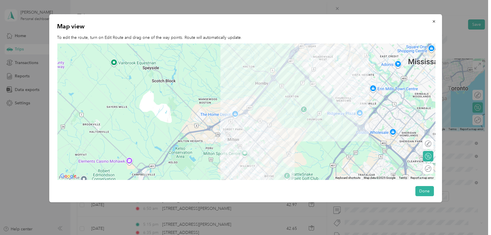
drag, startPoint x: 192, startPoint y: 133, endPoint x: 326, endPoint y: 51, distance: 156.2
click at [326, 51] on div at bounding box center [246, 112] width 378 height 136
click at [430, 145] on div at bounding box center [425, 143] width 12 height 6
drag, startPoint x: 248, startPoint y: 144, endPoint x: 251, endPoint y: 148, distance: 4.9
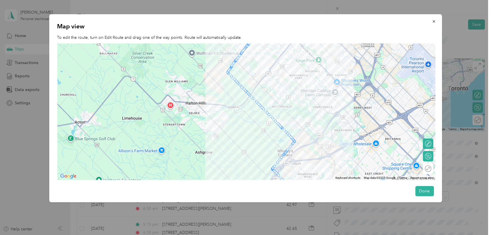
drag, startPoint x: 392, startPoint y: 78, endPoint x: 375, endPoint y: 195, distance: 118.9
click at [375, 195] on div "Map view To edit the route, turn on Edit Route and drag one of the way points. …" at bounding box center [245, 108] width 392 height 188
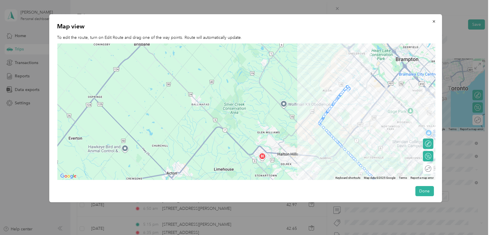
drag, startPoint x: 259, startPoint y: 57, endPoint x: 351, endPoint y: 109, distance: 105.7
click at [351, 109] on div at bounding box center [246, 112] width 378 height 136
drag, startPoint x: 320, startPoint y: 122, endPoint x: 309, endPoint y: 135, distance: 17.0
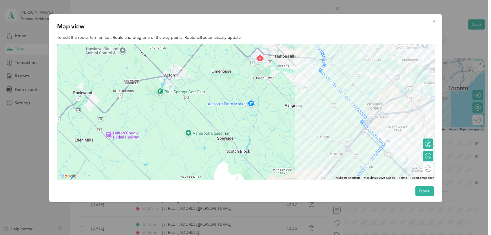
drag, startPoint x: 359, startPoint y: 125, endPoint x: 357, endPoint y: 27, distance: 98.1
click at [357, 27] on div "Map view To edit the route, turn on Edit Route and drag one of the way points. …" at bounding box center [245, 108] width 392 height 188
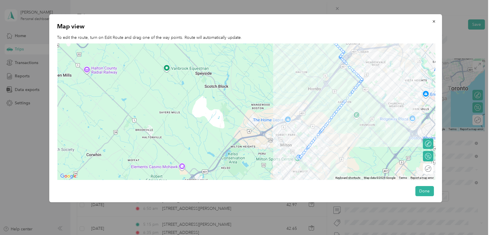
drag, startPoint x: 409, startPoint y: 143, endPoint x: 387, endPoint y: 77, distance: 69.6
click at [387, 77] on div at bounding box center [246, 112] width 378 height 136
click at [424, 190] on button "Done" at bounding box center [424, 191] width 19 height 10
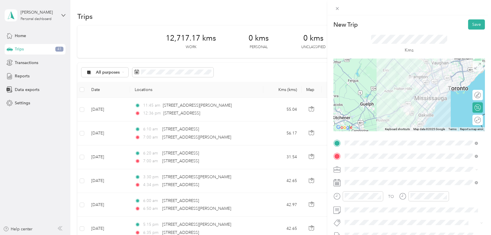
click at [474, 66] on icon at bounding box center [477, 66] width 6 height 6
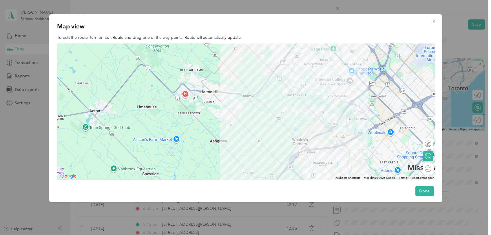
drag, startPoint x: 388, startPoint y: 83, endPoint x: 380, endPoint y: 130, distance: 47.6
click at [380, 130] on div at bounding box center [246, 112] width 378 height 136
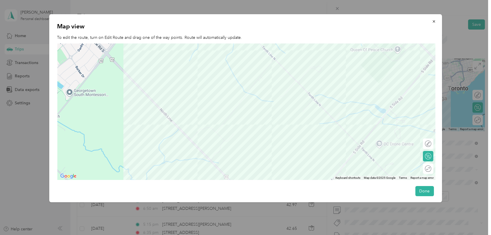
drag, startPoint x: 364, startPoint y: 120, endPoint x: 249, endPoint y: 81, distance: 120.8
click at [249, 81] on div at bounding box center [246, 112] width 378 height 136
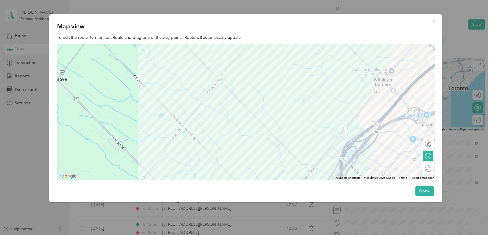
drag, startPoint x: 371, startPoint y: 131, endPoint x: 322, endPoint y: 51, distance: 94.3
click at [322, 51] on div at bounding box center [246, 112] width 378 height 136
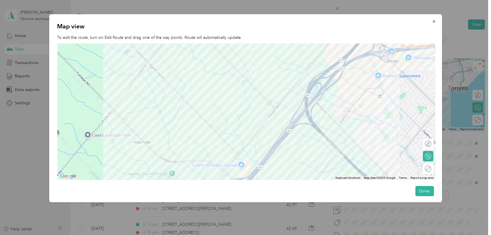
drag, startPoint x: 403, startPoint y: 158, endPoint x: 366, endPoint y: 93, distance: 75.6
click at [366, 93] on div at bounding box center [246, 112] width 378 height 136
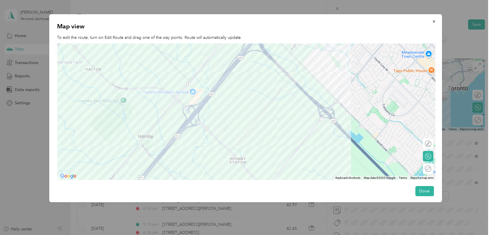
drag, startPoint x: 394, startPoint y: 134, endPoint x: 342, endPoint y: 59, distance: 90.5
click at [342, 59] on div at bounding box center [246, 112] width 378 height 136
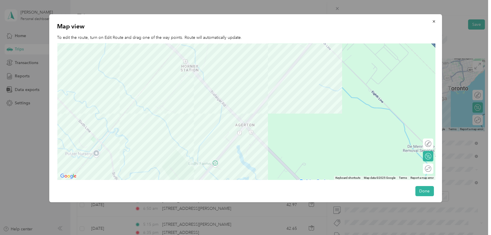
drag, startPoint x: 216, startPoint y: 138, endPoint x: 260, endPoint y: 33, distance: 113.8
click at [260, 33] on div "Map view To edit the route, turn on Edit Route and drag one of the way points. …" at bounding box center [245, 108] width 392 height 188
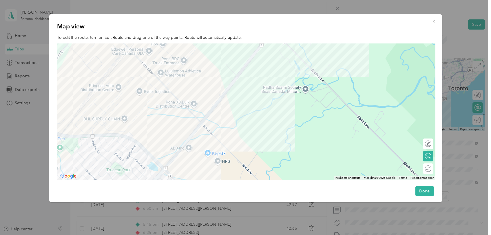
drag, startPoint x: 245, startPoint y: 159, endPoint x: 346, endPoint y: -27, distance: 211.4
click at [346, 0] on html "Deokie Persaud Personal dashboard Home Trips 41 Transactions Reports Data expor…" at bounding box center [244, 117] width 488 height 235
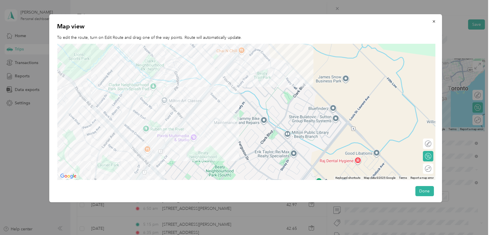
drag, startPoint x: 243, startPoint y: 147, endPoint x: 335, endPoint y: 8, distance: 167.0
click at [335, 234] on div "New Trip Save This trip cannot be edited because it is either under review, app…" at bounding box center [244, 235] width 488 height 0
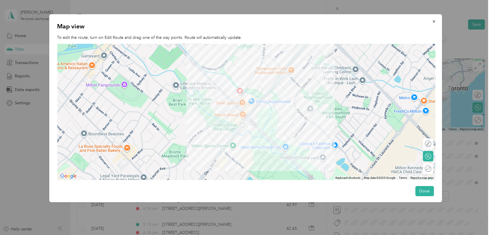
drag, startPoint x: 171, startPoint y: 165, endPoint x: 344, endPoint y: 24, distance: 223.6
click at [344, 24] on div "Map view To edit the route, turn on Edit Route and drag one of the way points. …" at bounding box center [245, 108] width 392 height 188
click at [421, 191] on button "Done" at bounding box center [424, 191] width 19 height 10
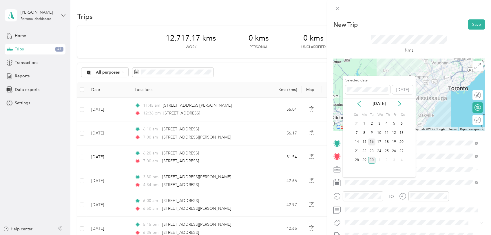
click at [370, 144] on div "16" at bounding box center [372, 141] width 8 height 7
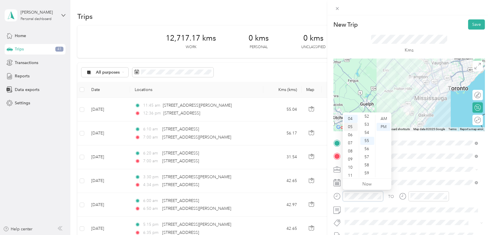
scroll to position [0, 0]
click at [350, 119] on div "12" at bounding box center [351, 119] width 14 height 8
click at [367, 146] on div "30" at bounding box center [367, 146] width 14 height 8
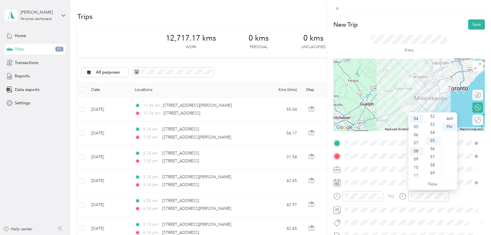
scroll to position [0, 0]
click at [416, 126] on div "01" at bounding box center [416, 127] width 14 height 8
click at [433, 154] on div "15" at bounding box center [433, 156] width 14 height 8
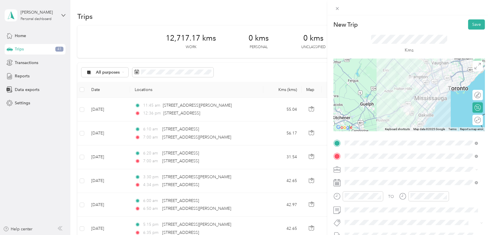
click at [361, 183] on button "Metro On" at bounding box center [357, 183] width 23 height 7
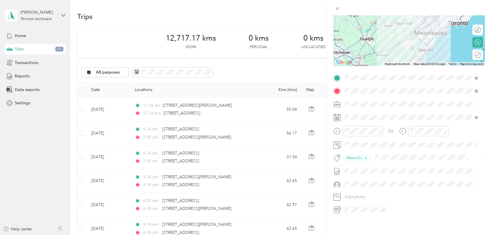
scroll to position [69, 0]
click at [363, 186] on li "[DATE] Draft" at bounding box center [410, 185] width 137 height 9
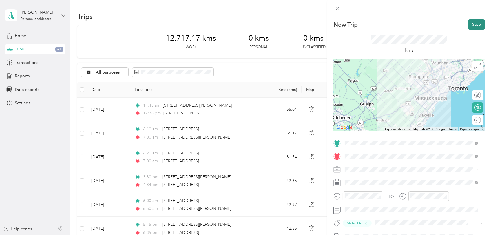
click at [468, 22] on button "Save" at bounding box center [476, 24] width 17 height 10
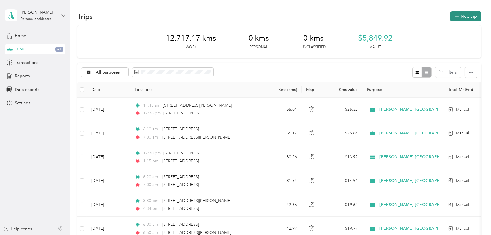
click at [467, 16] on button "New trip" at bounding box center [465, 16] width 31 height 10
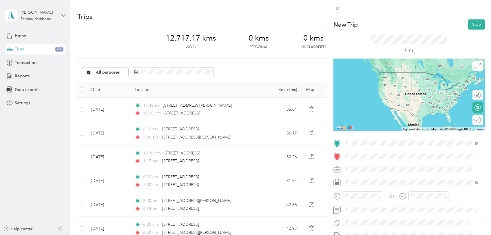
click at [370, 164] on span "[STREET_ADDRESS]" at bounding box center [373, 163] width 37 height 5
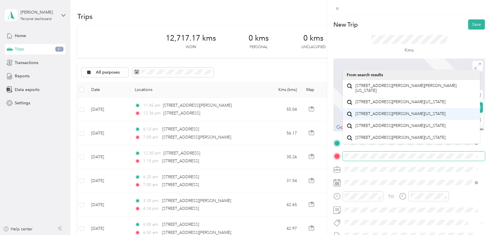
scroll to position [10, 0]
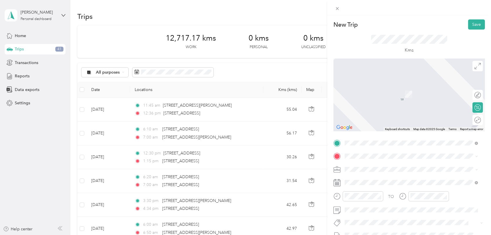
click at [363, 87] on span "3535 Rebecca Street Oakville, Ontario L6L 0E3, Canada" at bounding box center [389, 84] width 69 height 5
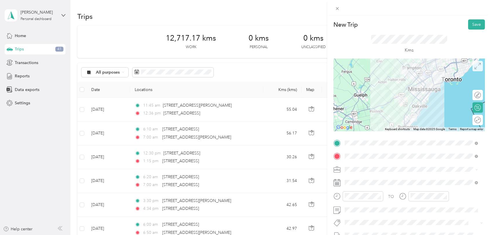
click at [474, 65] on icon at bounding box center [477, 66] width 6 height 6
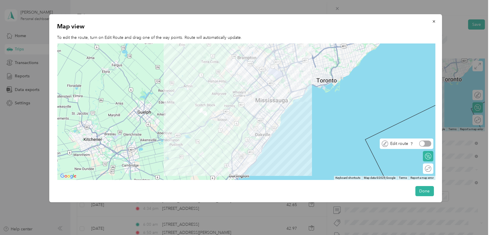
click at [429, 143] on div at bounding box center [425, 143] width 12 height 6
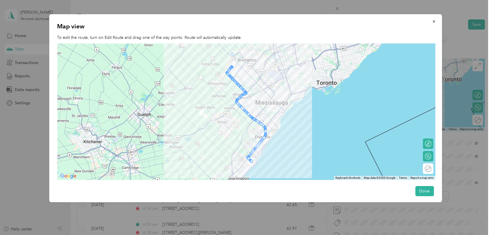
drag, startPoint x: 228, startPoint y: 66, endPoint x: 232, endPoint y: 52, distance: 14.8
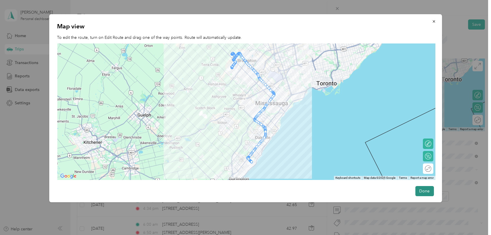
click at [418, 190] on button "Done" at bounding box center [424, 191] width 19 height 10
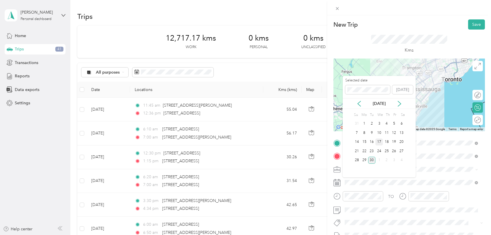
click at [379, 140] on div "17" at bounding box center [379, 141] width 8 height 7
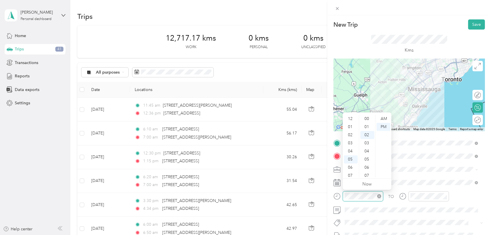
scroll to position [35, 0]
click at [349, 133] on div "06" at bounding box center [351, 132] width 14 height 8
click at [384, 117] on div "AM" at bounding box center [383, 119] width 14 height 8
click at [367, 117] on div "00" at bounding box center [367, 119] width 14 height 8
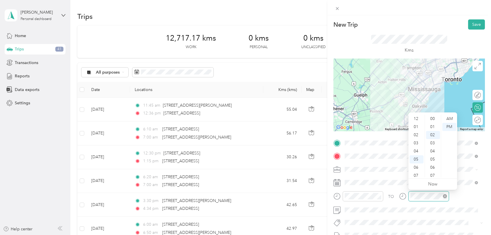
scroll to position [16, 0]
click at [415, 139] on div "07" at bounding box center [416, 141] width 14 height 8
click at [432, 117] on div "00" at bounding box center [433, 119] width 14 height 8
click at [448, 117] on div "AM" at bounding box center [449, 119] width 14 height 8
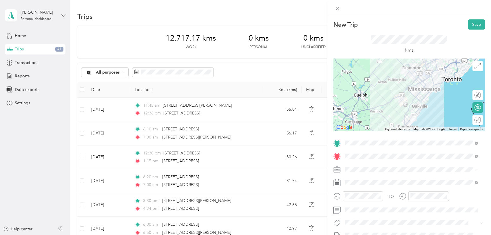
click at [356, 187] on button "Metro On" at bounding box center [357, 186] width 23 height 7
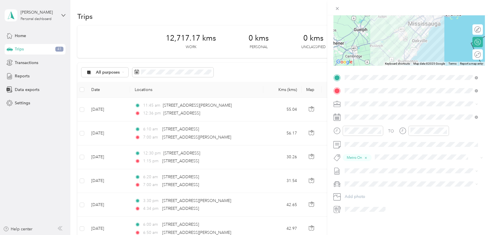
scroll to position [70, 0]
click at [357, 185] on span "[DATE]" at bounding box center [350, 182] width 13 height 6
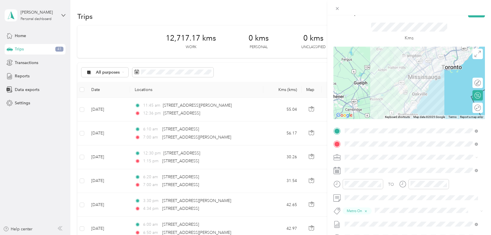
scroll to position [0, 0]
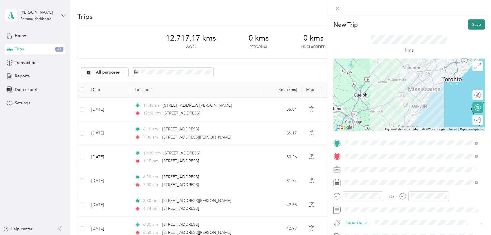
click at [469, 21] on button "Save" at bounding box center [476, 24] width 17 height 10
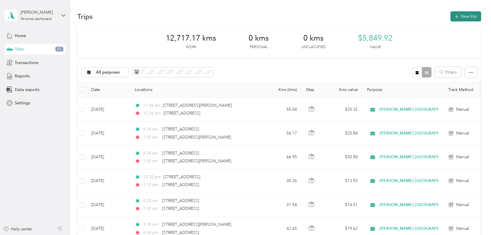
click at [469, 16] on button "New trip" at bounding box center [465, 16] width 31 height 10
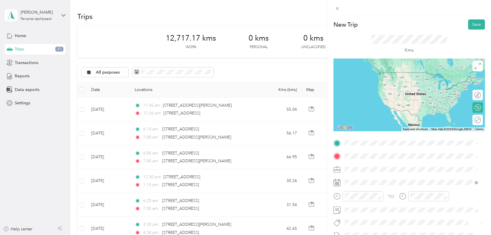
click at [365, 163] on span "3535 Rebecca Street Oakville, Ontario L6L 0E3, Canada" at bounding box center [389, 160] width 69 height 5
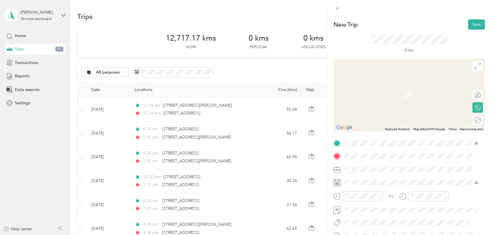
click at [375, 85] on span "[STREET_ADDRESS]" at bounding box center [373, 82] width 37 height 5
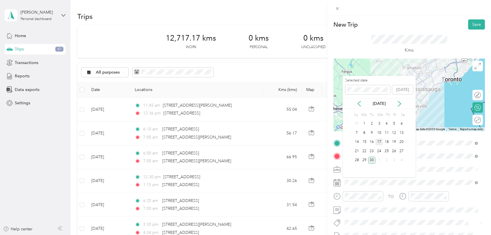
click at [377, 142] on div "17" at bounding box center [379, 141] width 8 height 7
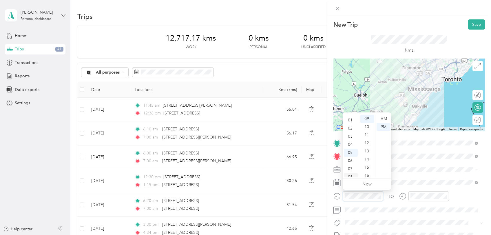
scroll to position [7, 0]
click at [349, 128] on div "02" at bounding box center [351, 128] width 14 height 8
click at [367, 167] on div "15" at bounding box center [367, 167] width 14 height 8
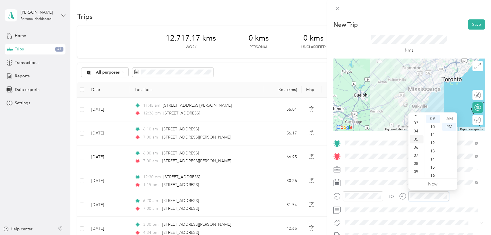
scroll to position [18, 0]
click at [415, 125] on div "03" at bounding box center [416, 125] width 14 height 8
click at [430, 166] on div "15" at bounding box center [433, 167] width 14 height 8
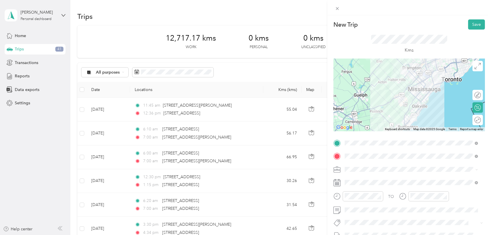
click at [358, 186] on span "Metro On" at bounding box center [357, 183] width 15 height 5
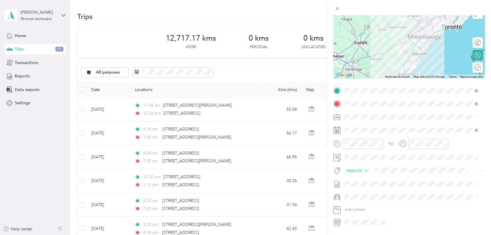
scroll to position [70, 0]
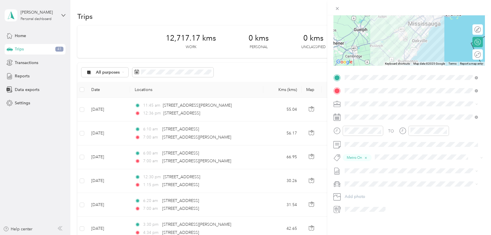
click at [357, 186] on li "[DATE] Draft" at bounding box center [410, 181] width 137 height 9
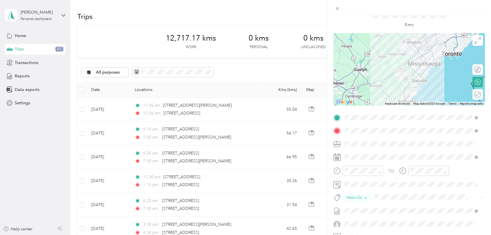
scroll to position [0, 0]
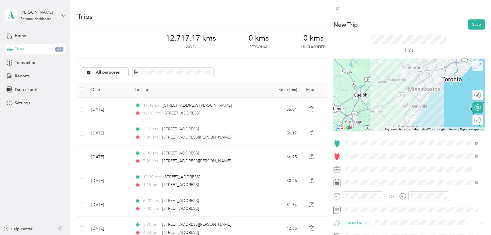
click at [474, 65] on icon at bounding box center [477, 66] width 6 height 6
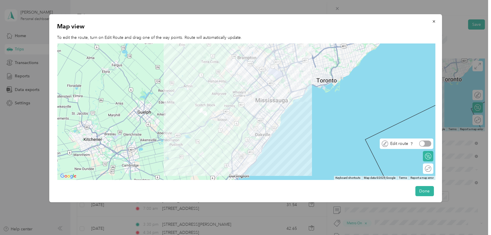
click at [430, 143] on div at bounding box center [425, 143] width 12 height 6
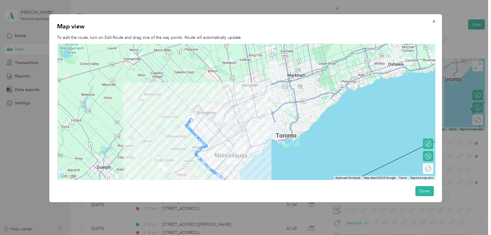
drag, startPoint x: 368, startPoint y: 95, endPoint x: 328, endPoint y: 151, distance: 69.4
click at [328, 151] on div at bounding box center [246, 112] width 378 height 136
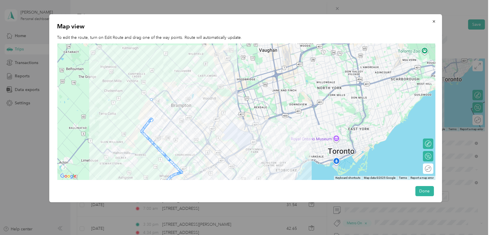
drag, startPoint x: 147, startPoint y: 122, endPoint x: 150, endPoint y: 98, distance: 23.9
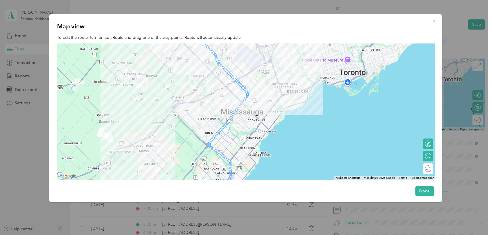
drag, startPoint x: 298, startPoint y: 150, endPoint x: 310, endPoint y: 70, distance: 81.2
click at [310, 70] on div at bounding box center [246, 112] width 378 height 136
click at [420, 190] on button "Done" at bounding box center [424, 191] width 19 height 10
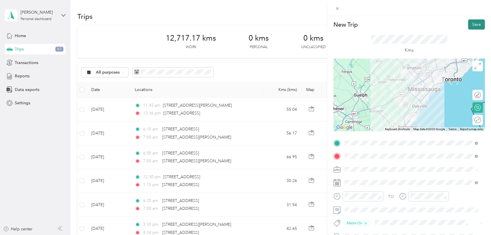
click at [471, 27] on button "Save" at bounding box center [476, 24] width 17 height 10
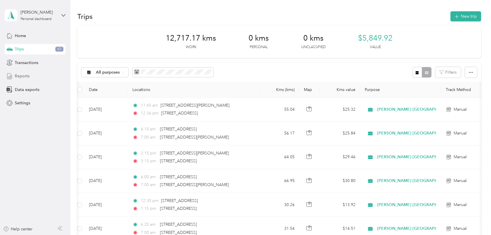
click at [19, 77] on span "Reports" at bounding box center [22, 76] width 15 height 6
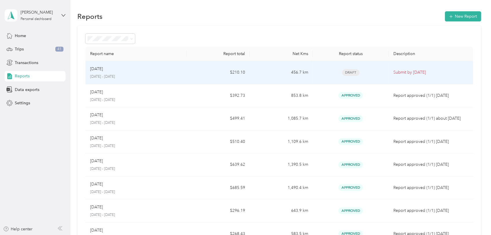
click at [102, 69] on p "[DATE]" at bounding box center [96, 69] width 13 height 6
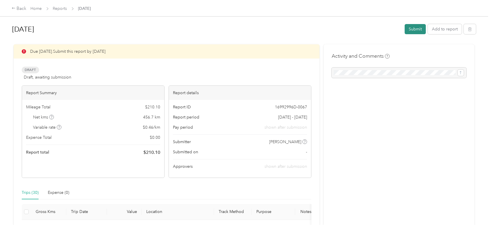
click at [416, 26] on button "Submit" at bounding box center [414, 29] width 21 height 10
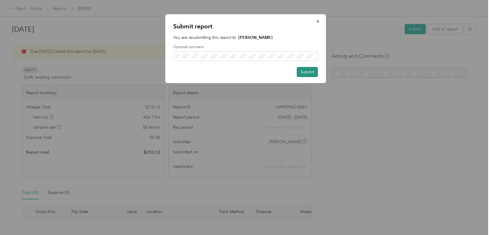
click at [304, 70] on button "Submit" at bounding box center [306, 72] width 21 height 10
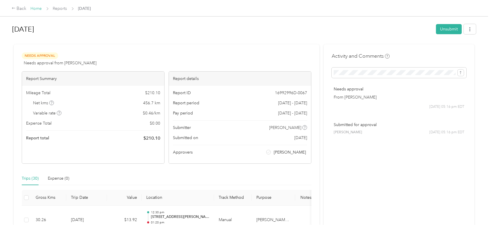
click at [33, 10] on link "Home" at bounding box center [36, 8] width 11 height 5
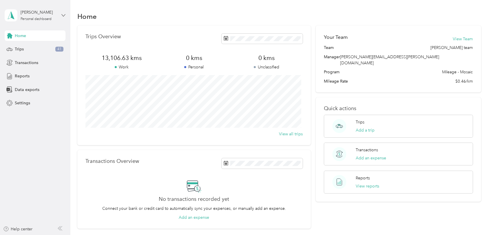
click at [63, 15] on icon at bounding box center [63, 15] width 3 height 2
click at [25, 49] on div "Log out" at bounding box center [66, 44] width 114 height 10
